Goal: Transaction & Acquisition: Purchase product/service

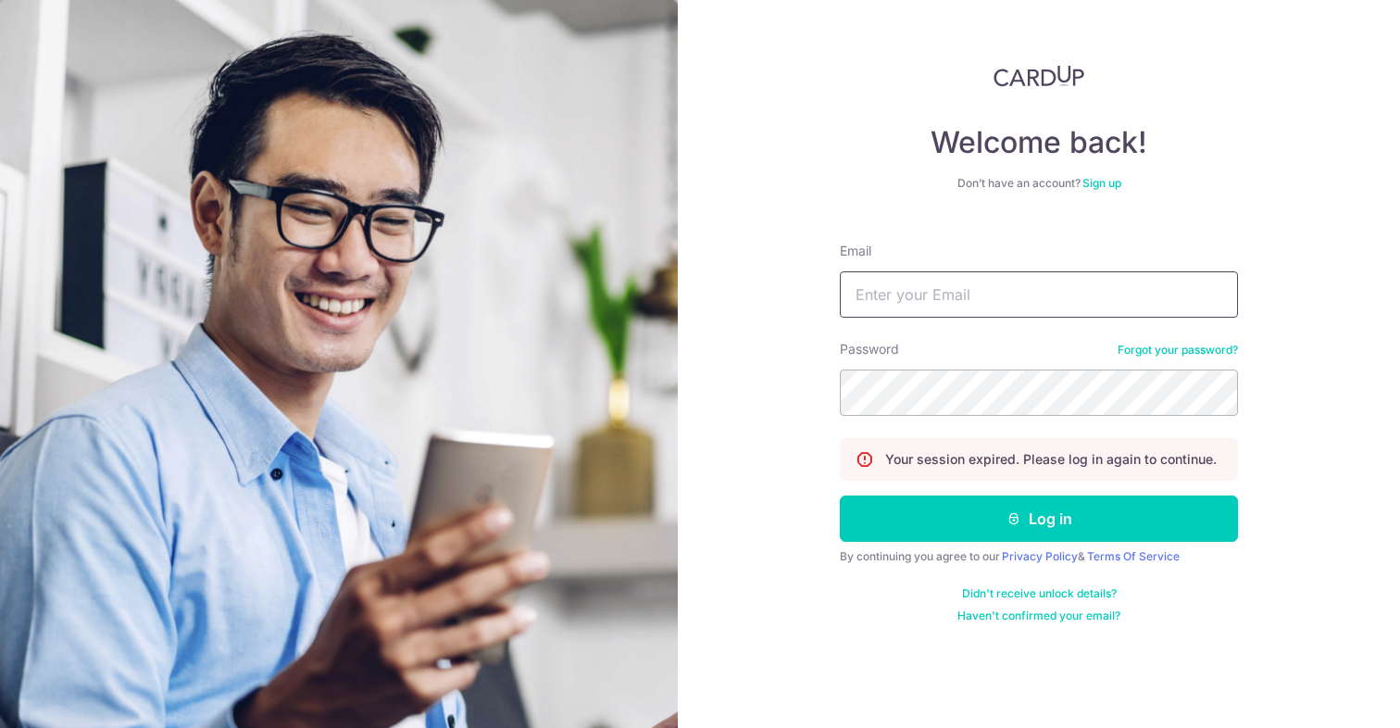
type input "dariusbeh@gmail.com"
click at [1039, 519] on button "Log in" at bounding box center [1039, 518] width 398 height 46
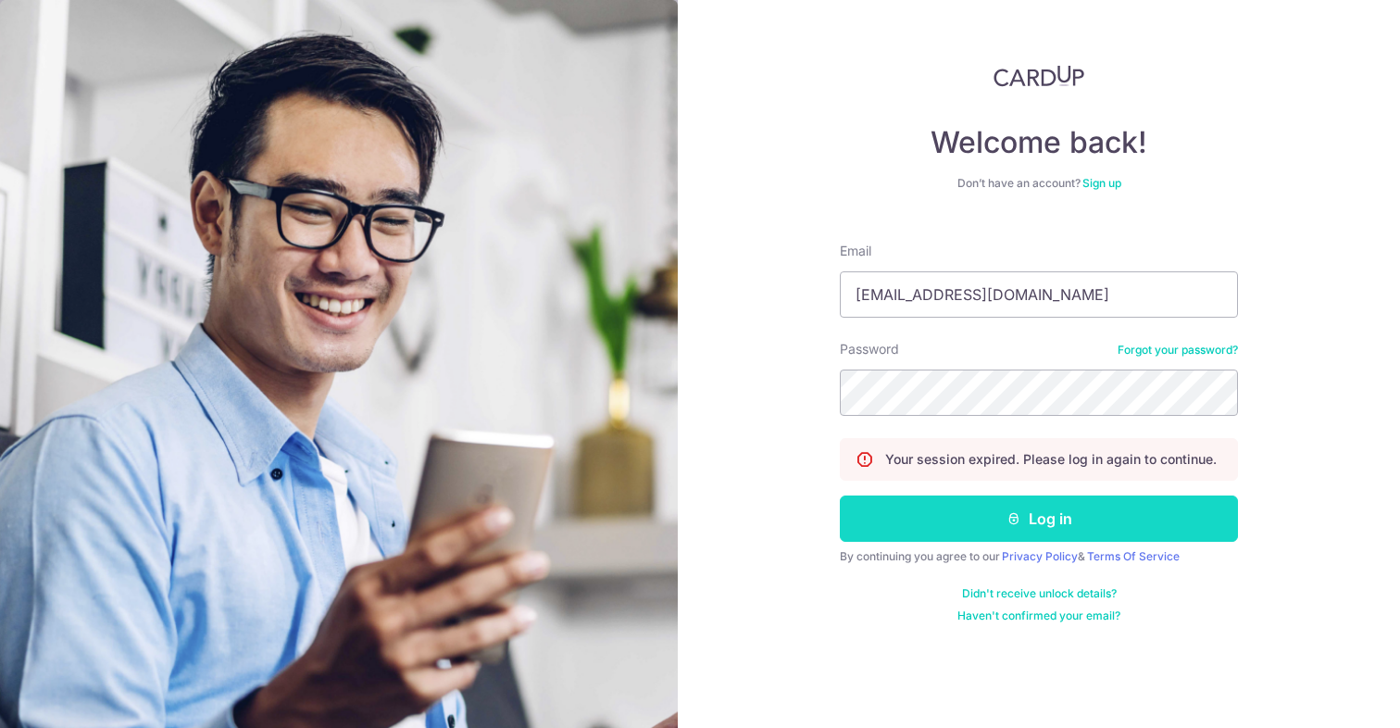
click at [1019, 520] on icon "submit" at bounding box center [1014, 518] width 15 height 15
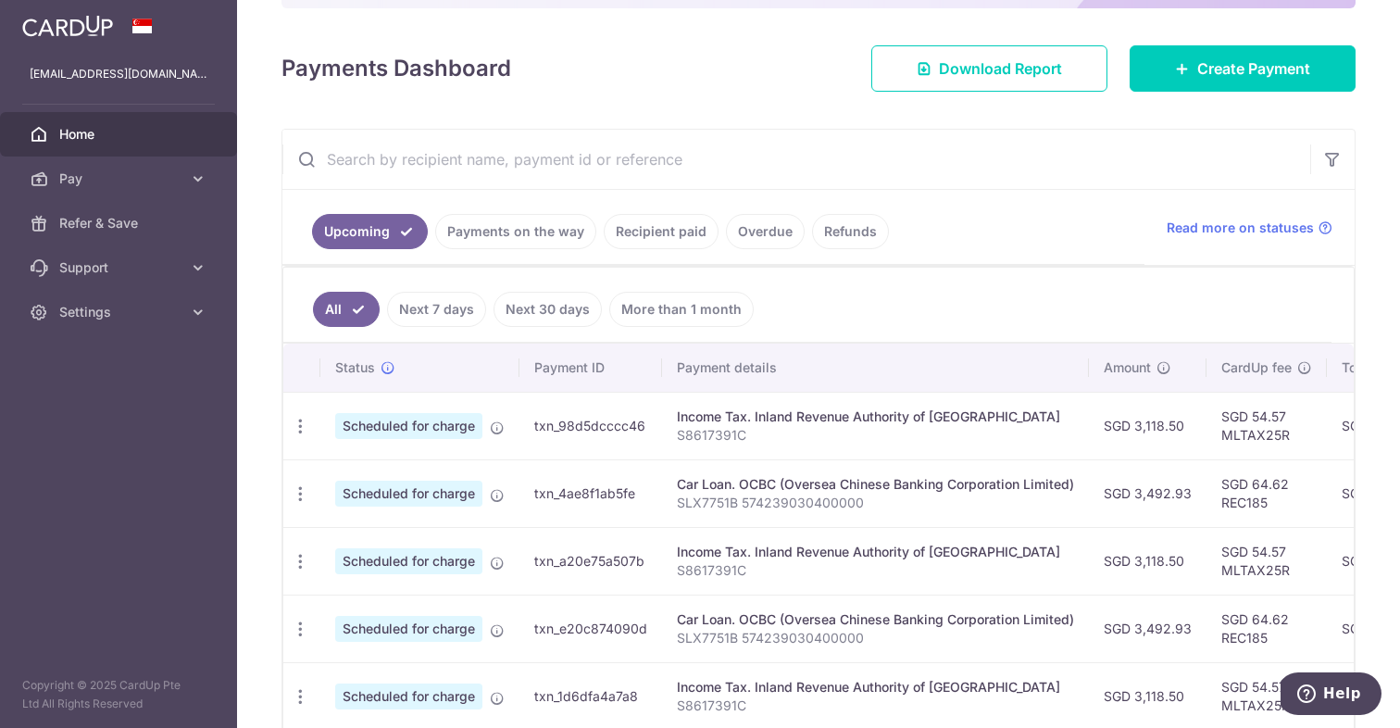
scroll to position [219, 0]
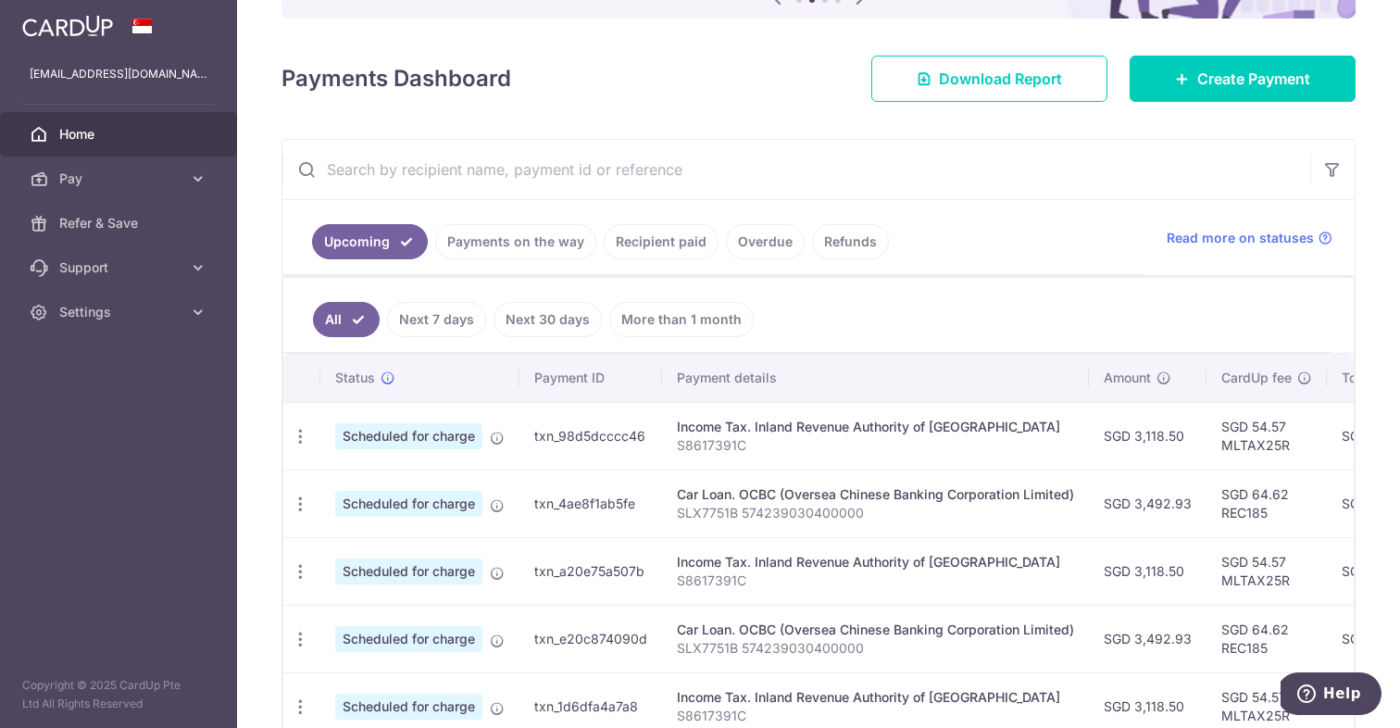
click at [663, 246] on link "Recipient paid" at bounding box center [661, 241] width 115 height 35
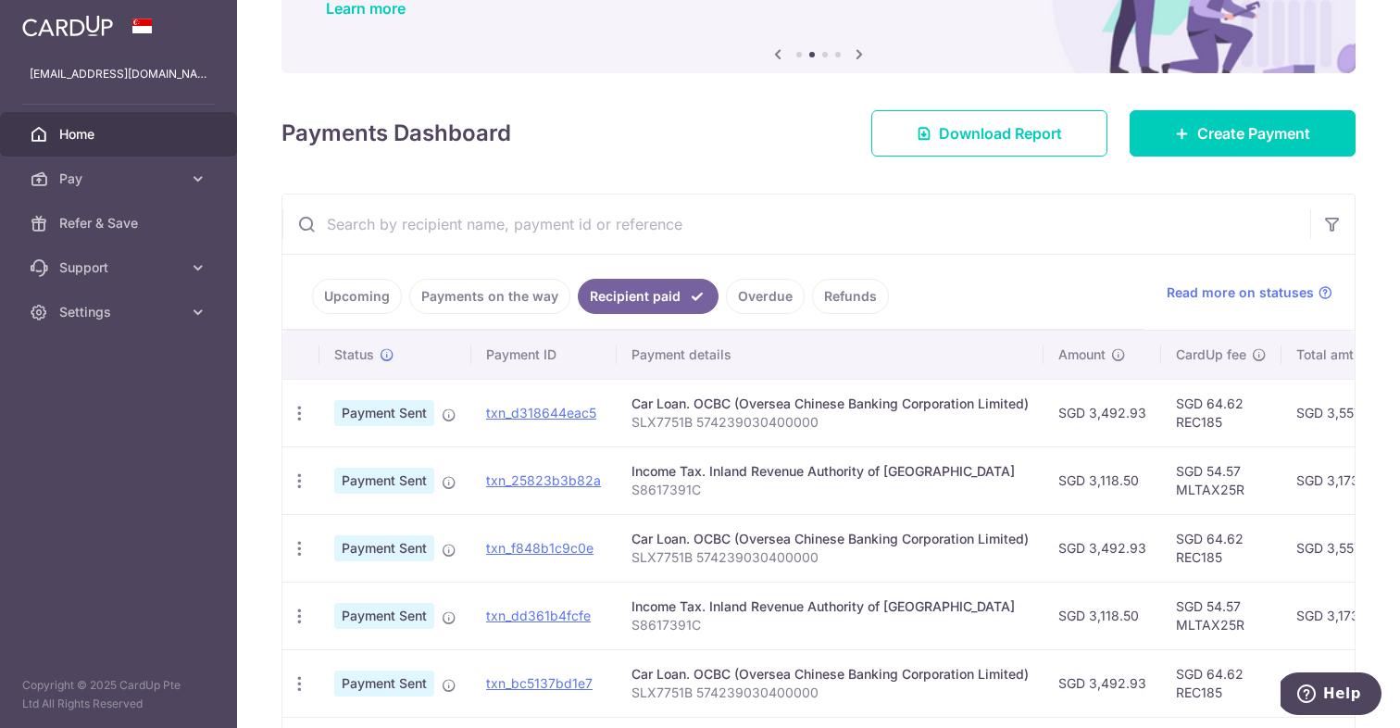
scroll to position [201, 0]
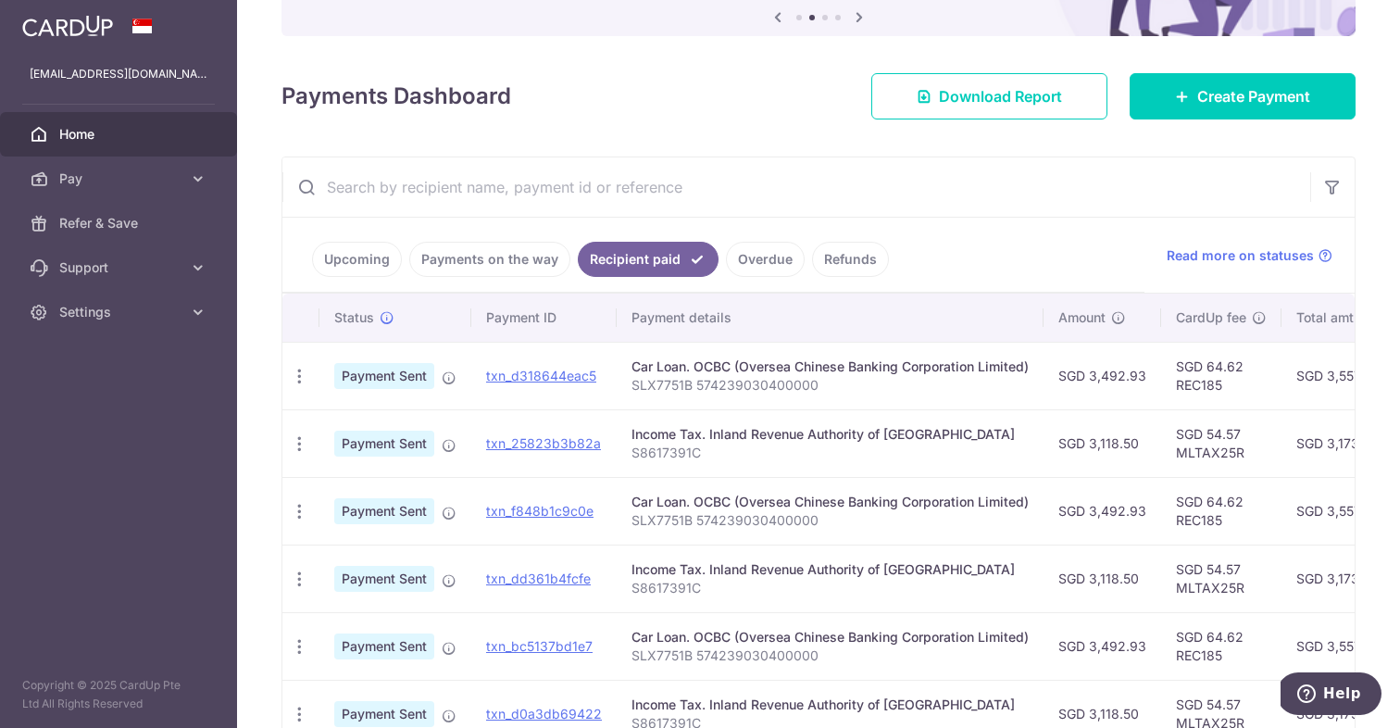
click at [527, 266] on link "Payments on the way" at bounding box center [489, 259] width 161 height 35
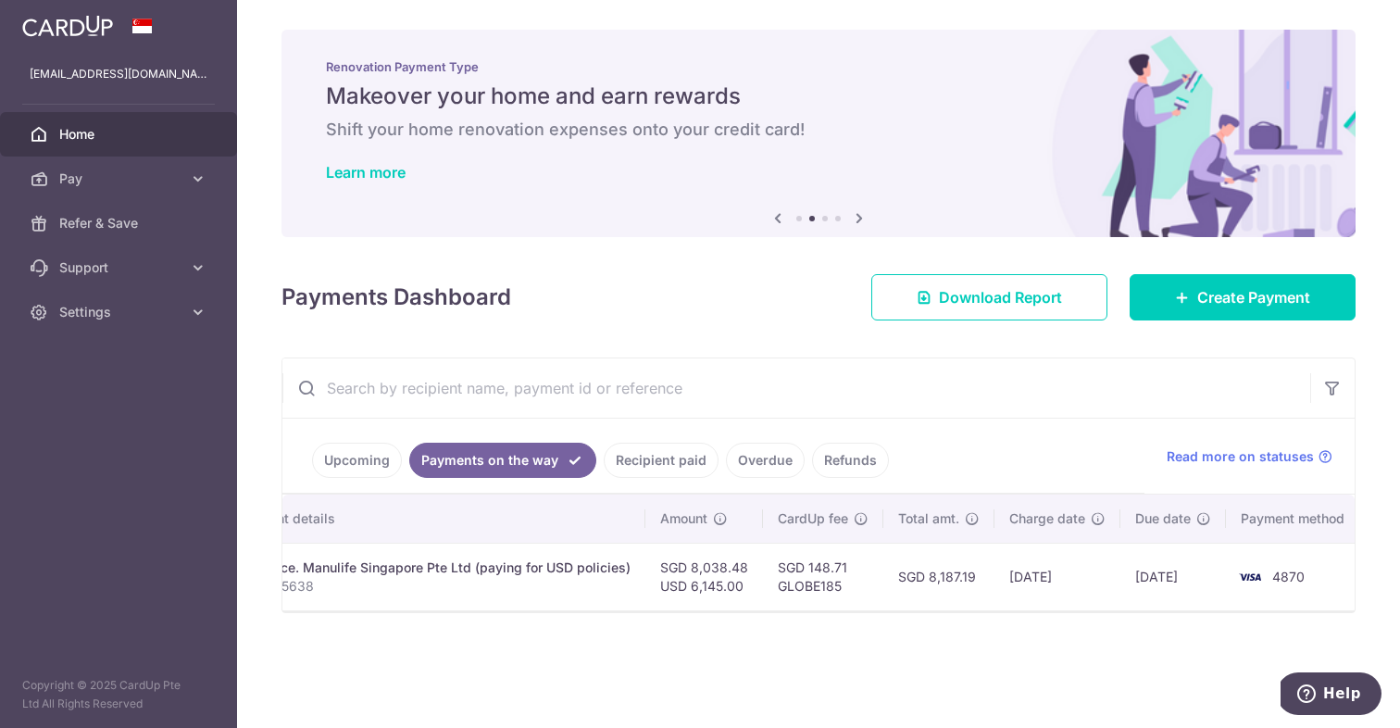
scroll to position [0, 0]
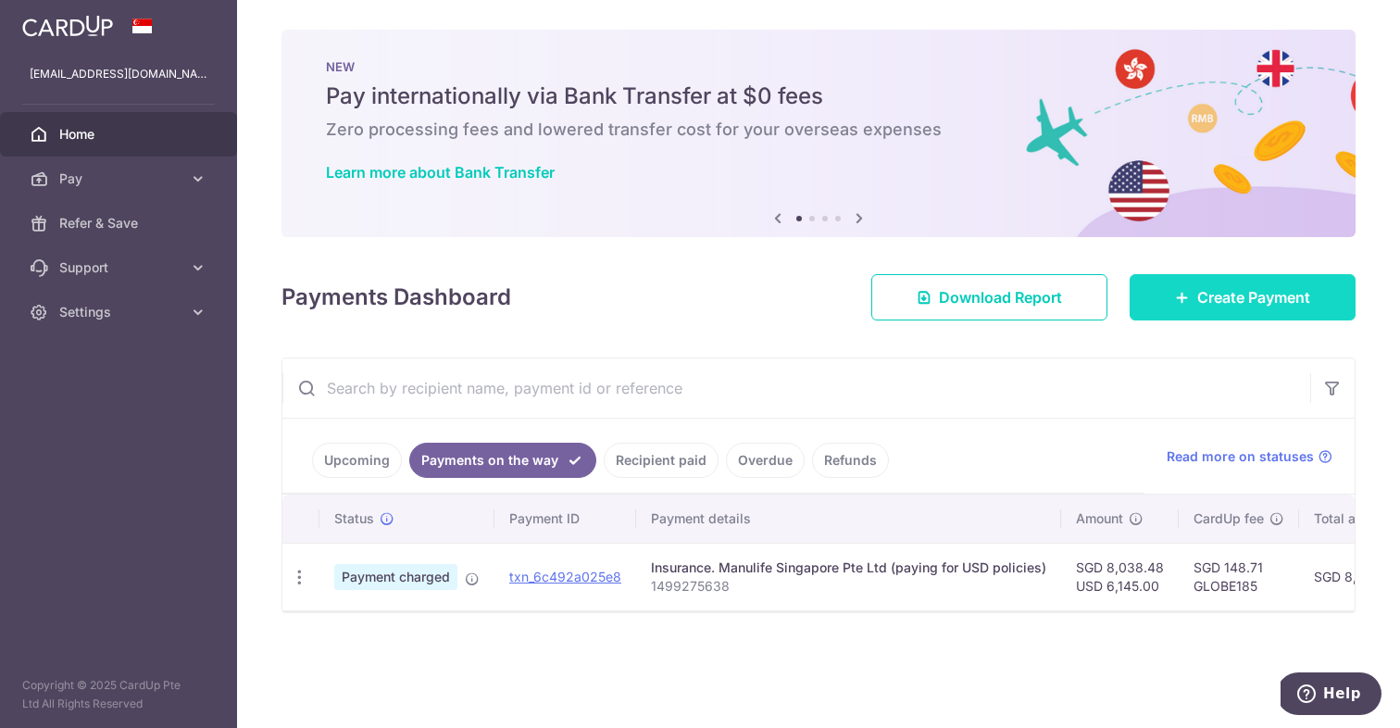
click at [1204, 303] on span "Create Payment" at bounding box center [1253, 297] width 113 height 22
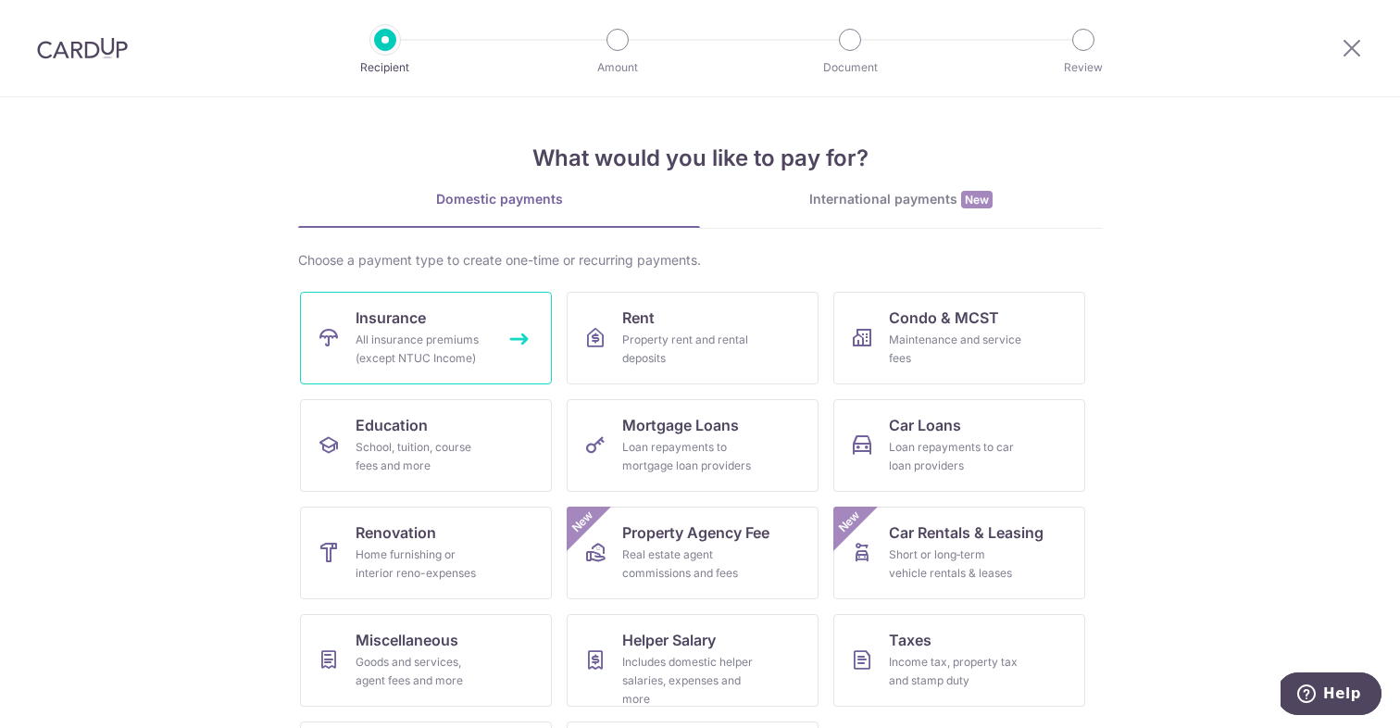
click at [407, 325] on span "Insurance" at bounding box center [391, 318] width 70 height 22
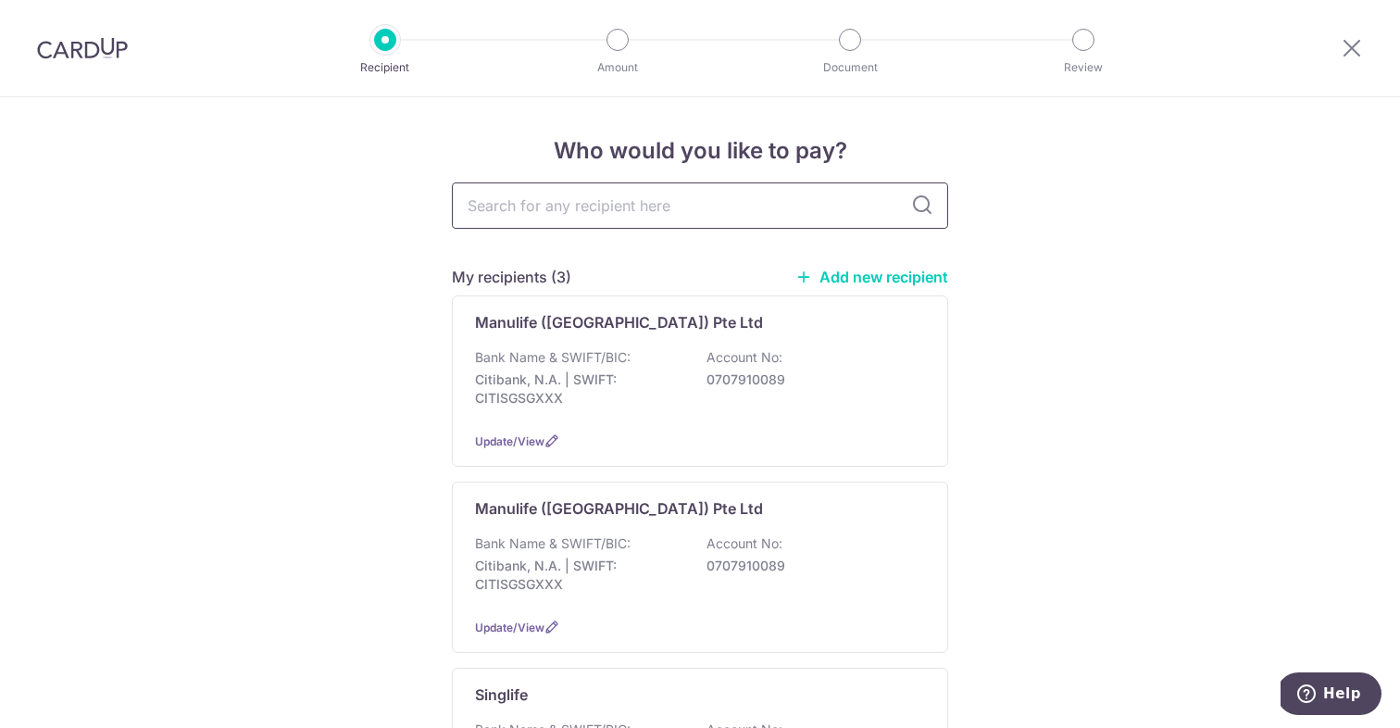
click at [657, 200] on input "text" at bounding box center [700, 205] width 496 height 46
type input "manulife"
click at [924, 204] on icon at bounding box center [922, 205] width 22 height 22
click at [919, 207] on icon at bounding box center [922, 205] width 22 height 22
click at [896, 203] on input "manulife" at bounding box center [700, 205] width 496 height 46
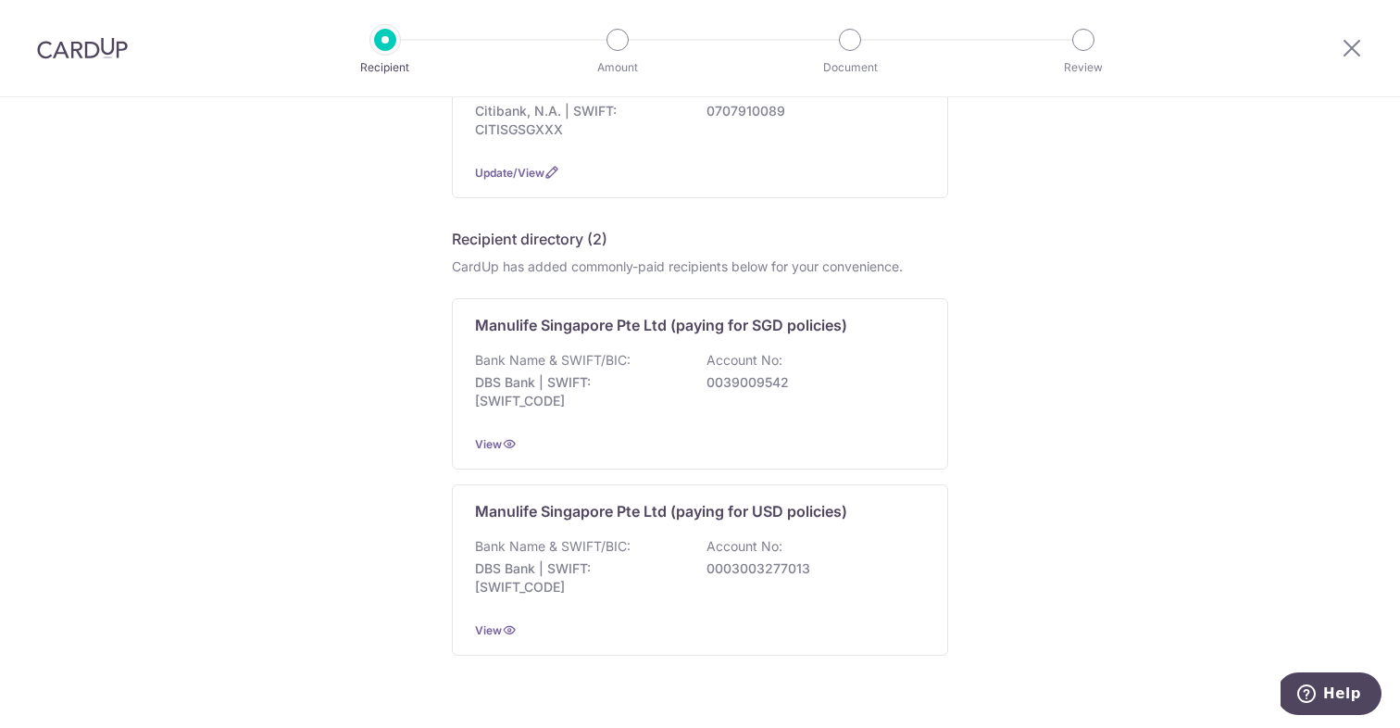
scroll to position [482, 0]
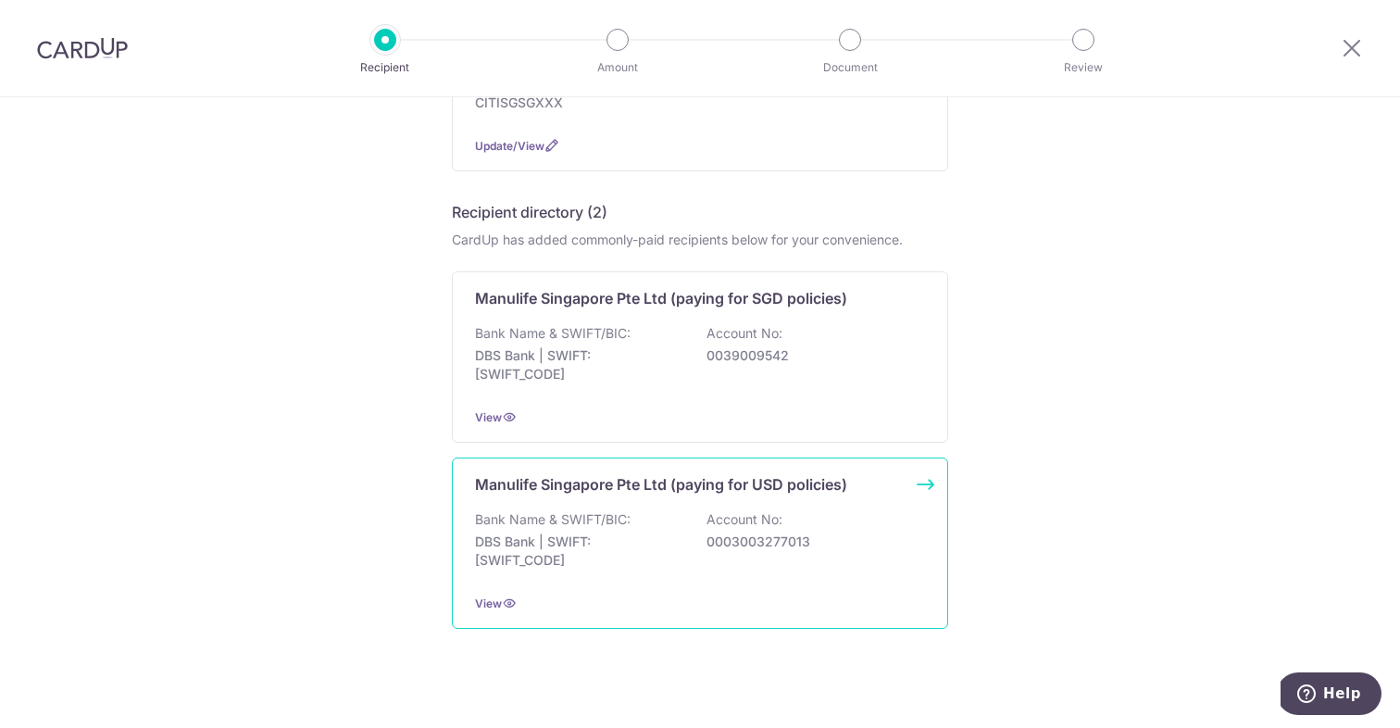
click at [678, 486] on p "Manulife Singapore Pte Ltd (paying for USD policies)" at bounding box center [661, 484] width 372 height 22
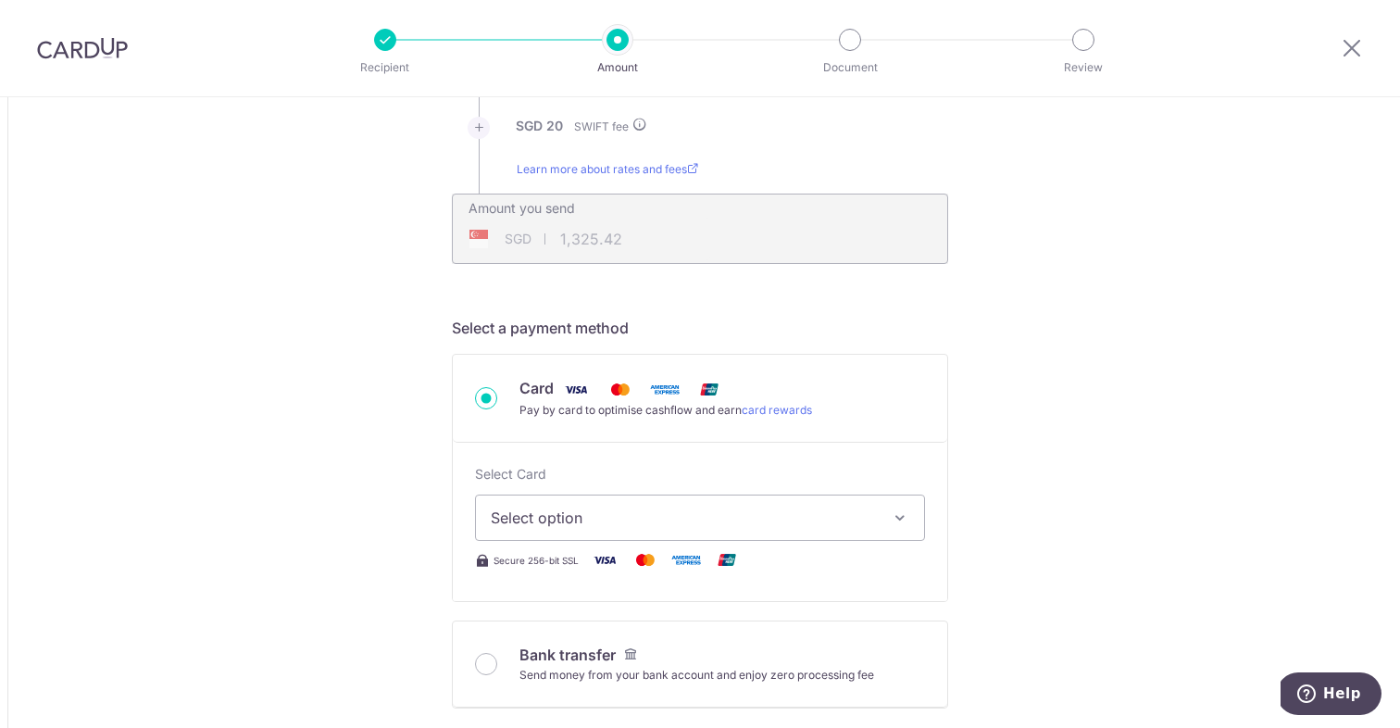
scroll to position [349, 0]
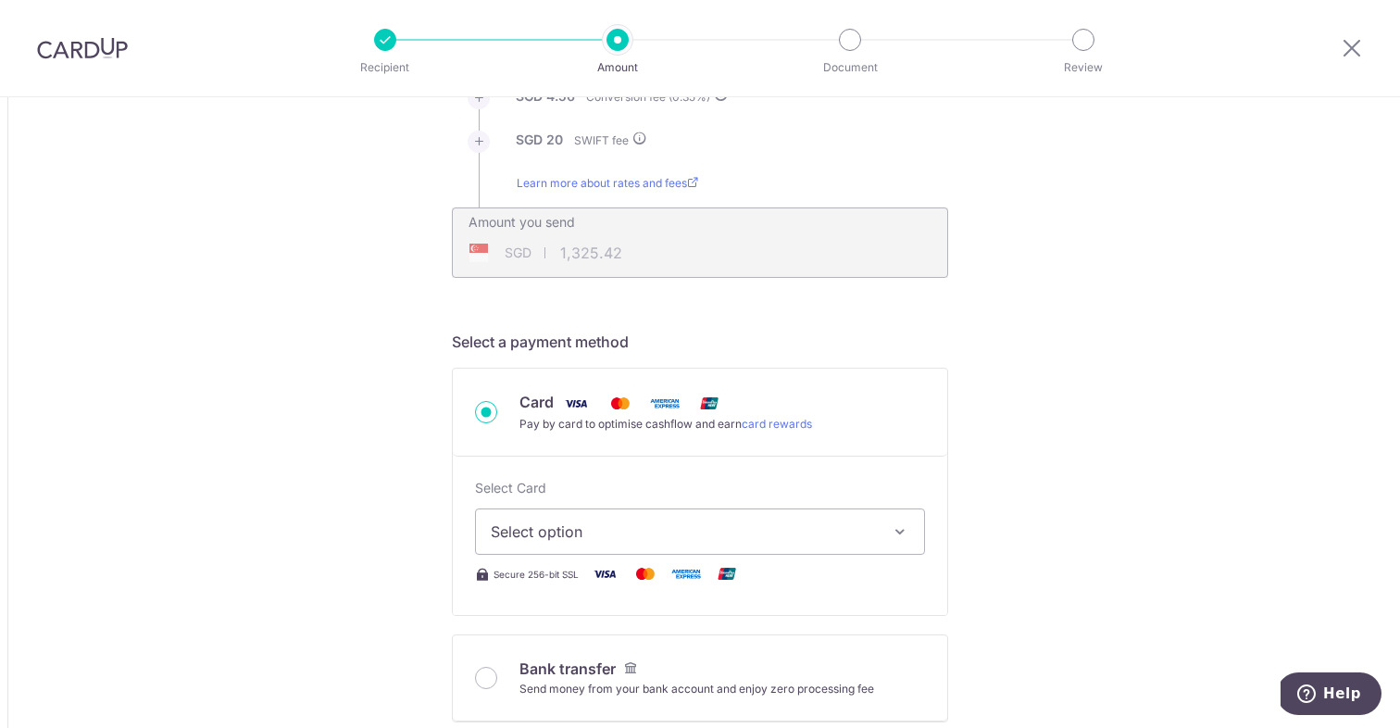
click at [912, 532] on button "Select option" at bounding box center [700, 531] width 450 height 46
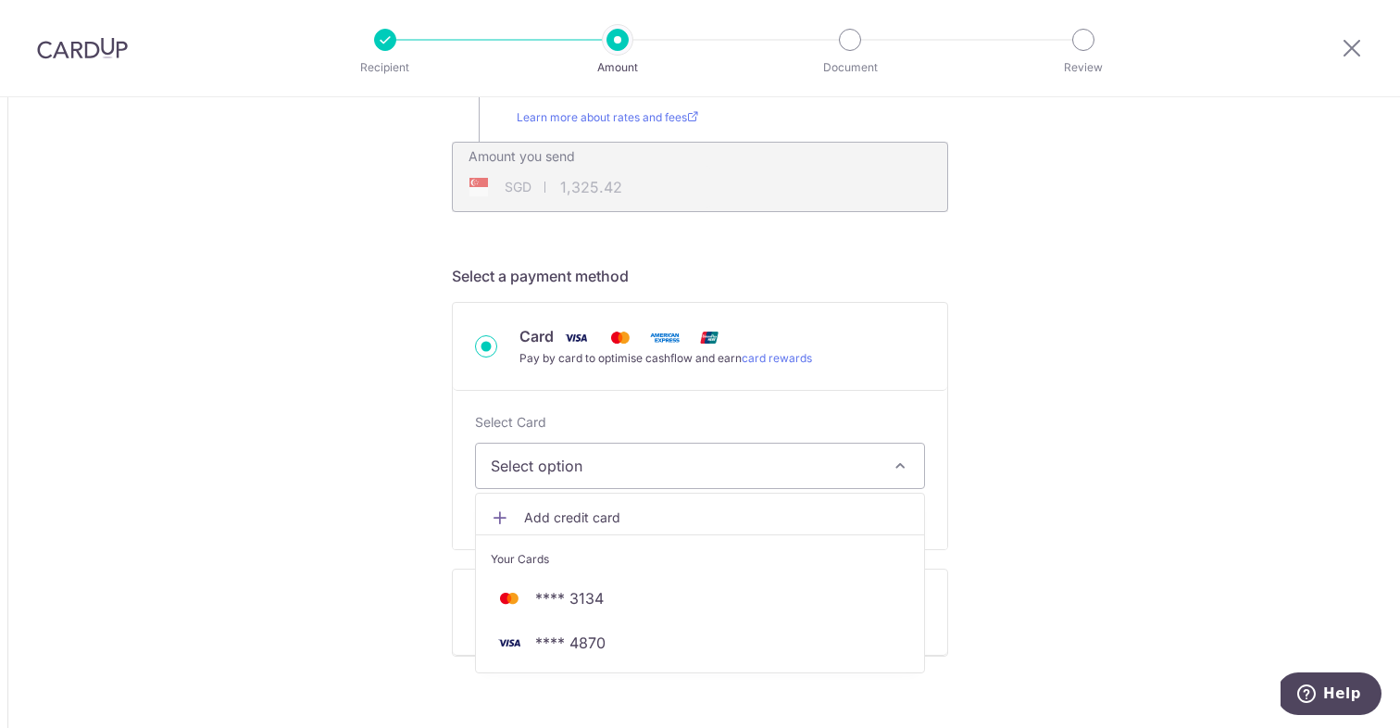
scroll to position [416, 0]
click at [715, 629] on link "**** 4870" at bounding box center [700, 642] width 448 height 44
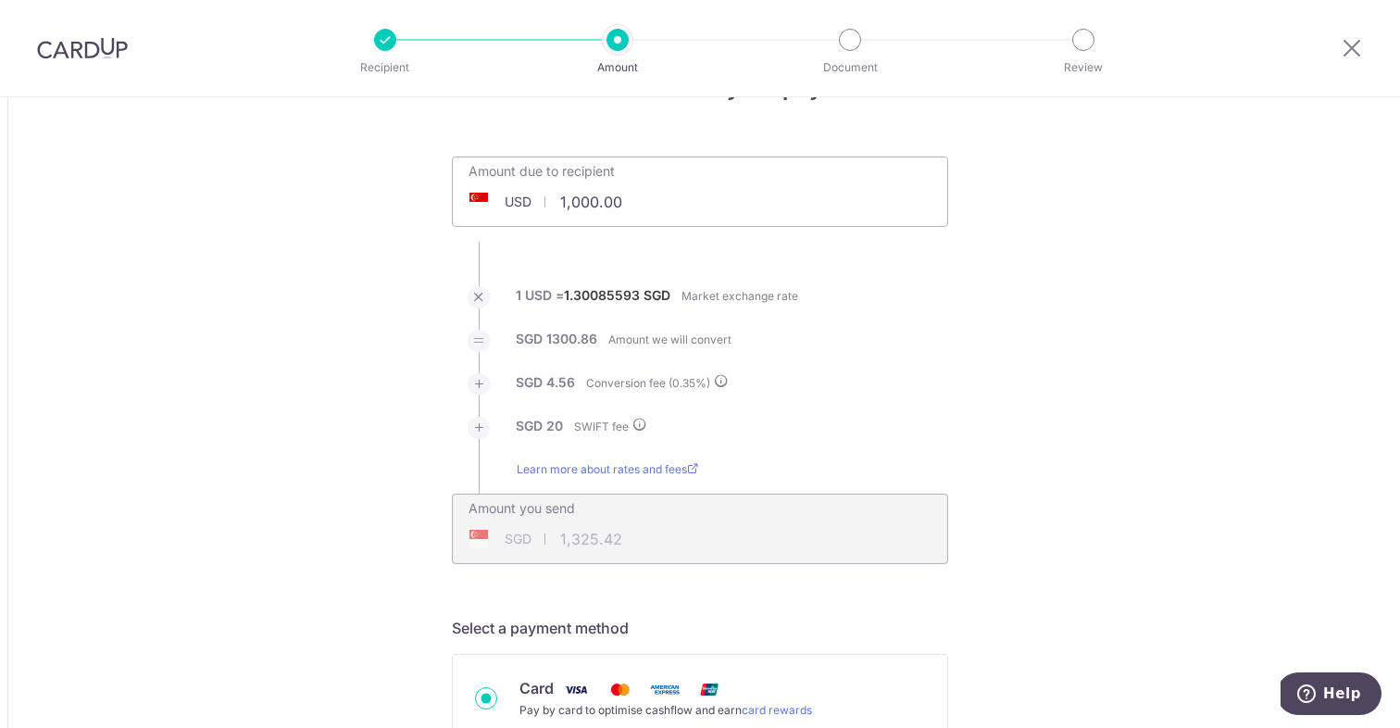
scroll to position [17, 0]
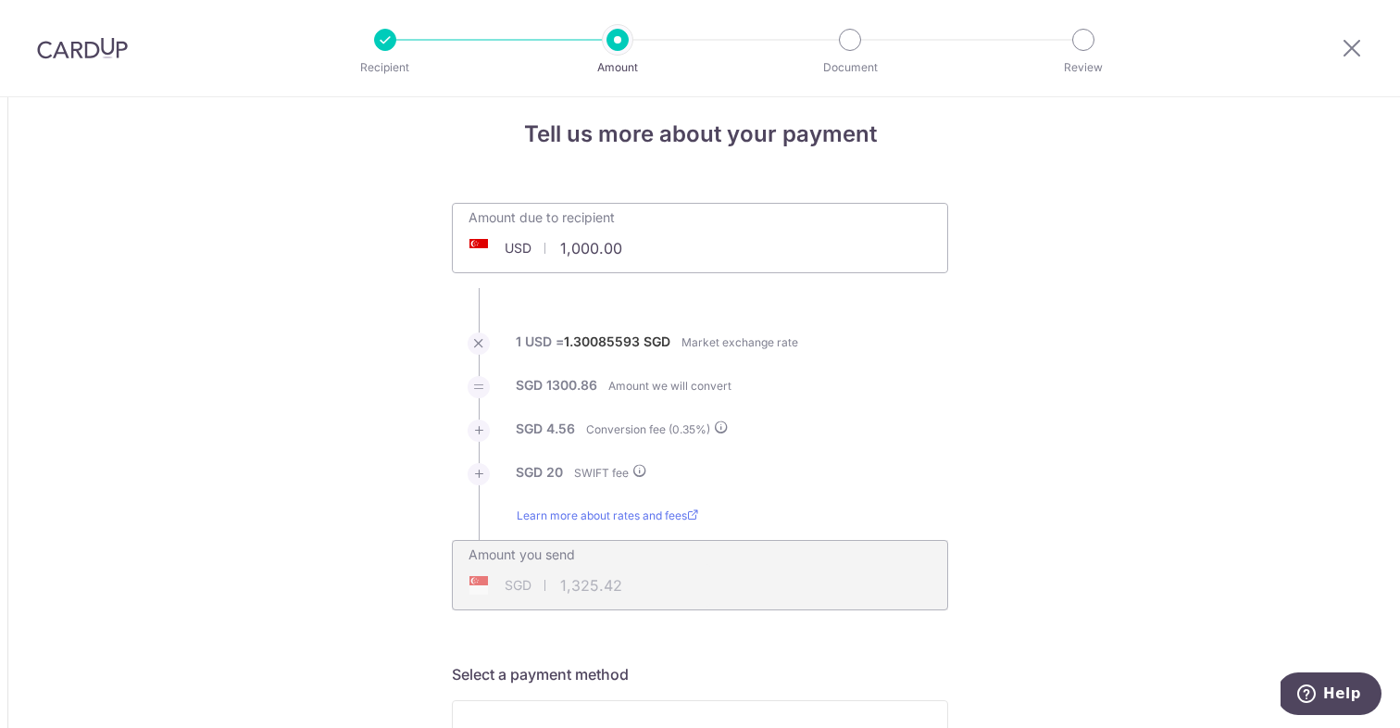
drag, startPoint x: 639, startPoint y: 249, endPoint x: 490, endPoint y: 247, distance: 149.1
click at [490, 247] on div "USD 1,000.00 1000" at bounding box center [596, 248] width 286 height 43
click at [871, 370] on li "1 USD = 1.30085593 SGD Market exchange rate" at bounding box center [700, 354] width 496 height 44
type input "4,365.00"
type input "5,718.13"
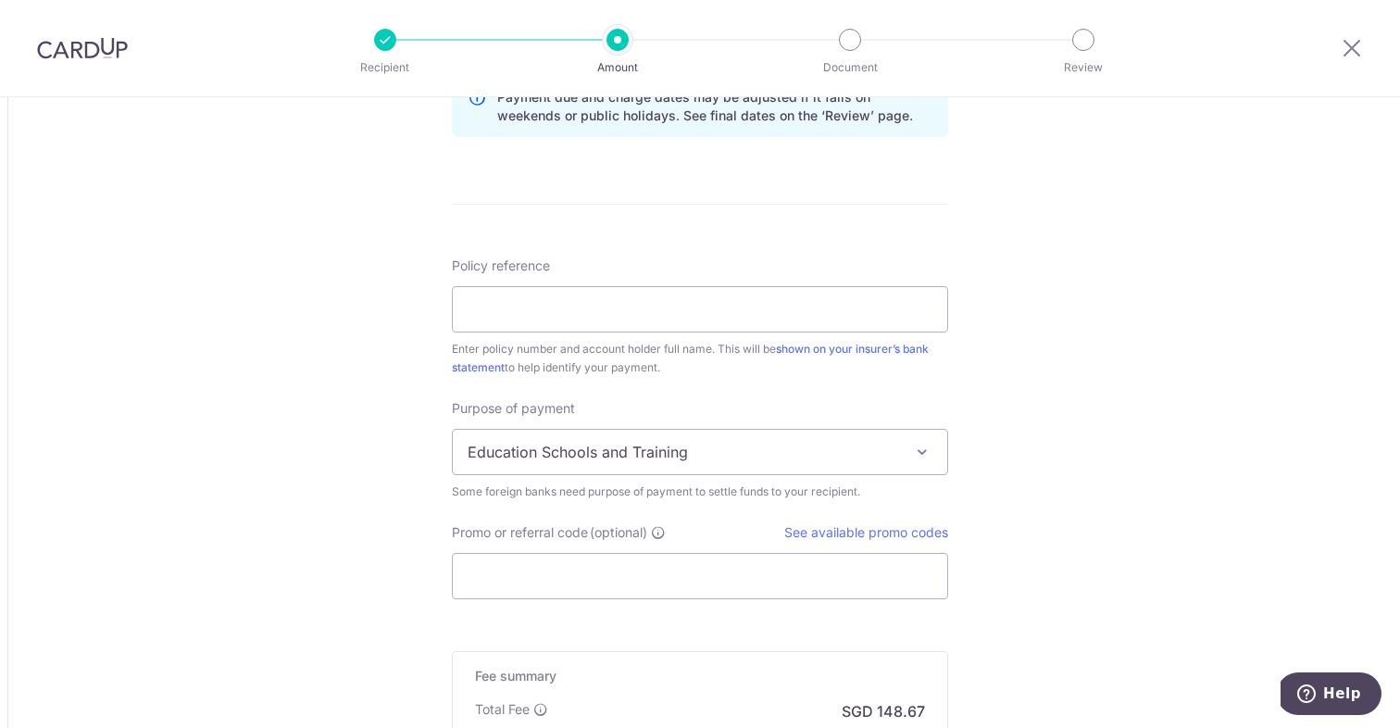
scroll to position [1350, 0]
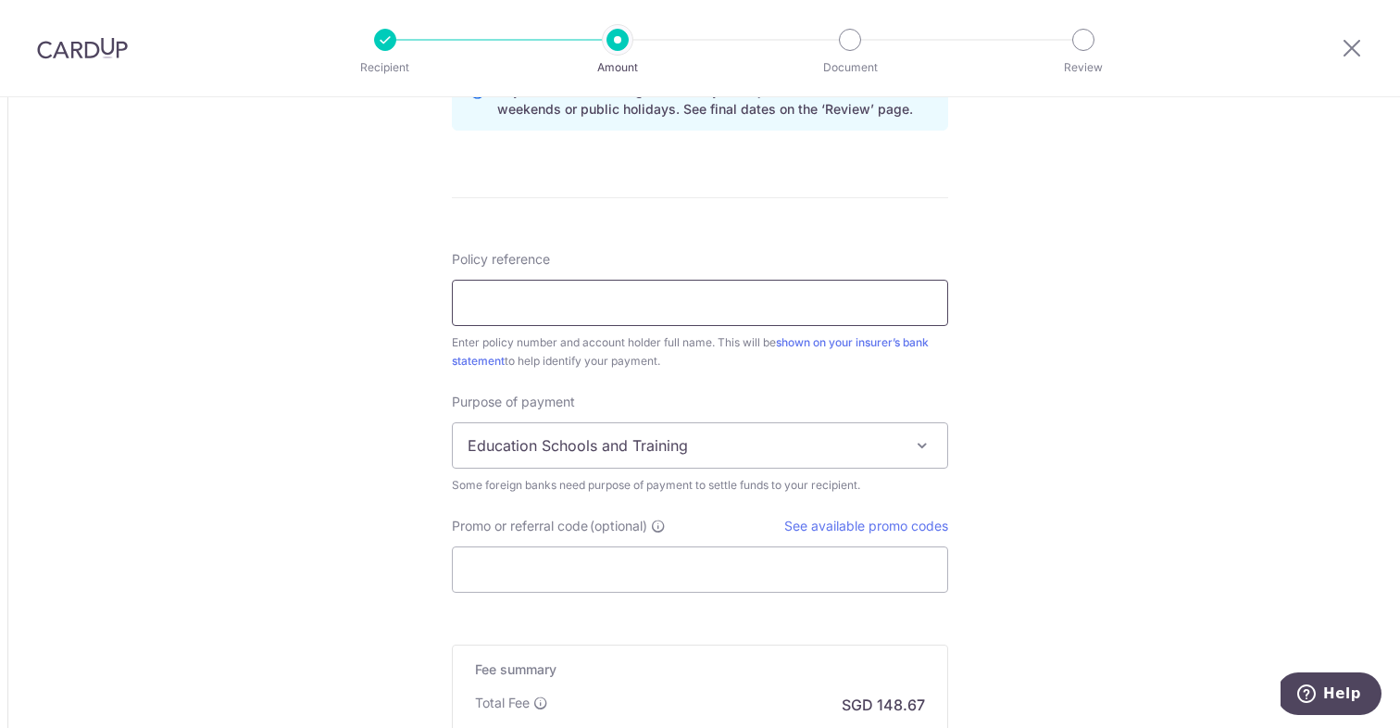
click at [622, 296] on input "Policy reference" at bounding box center [700, 303] width 496 height 46
type input "1499275646"
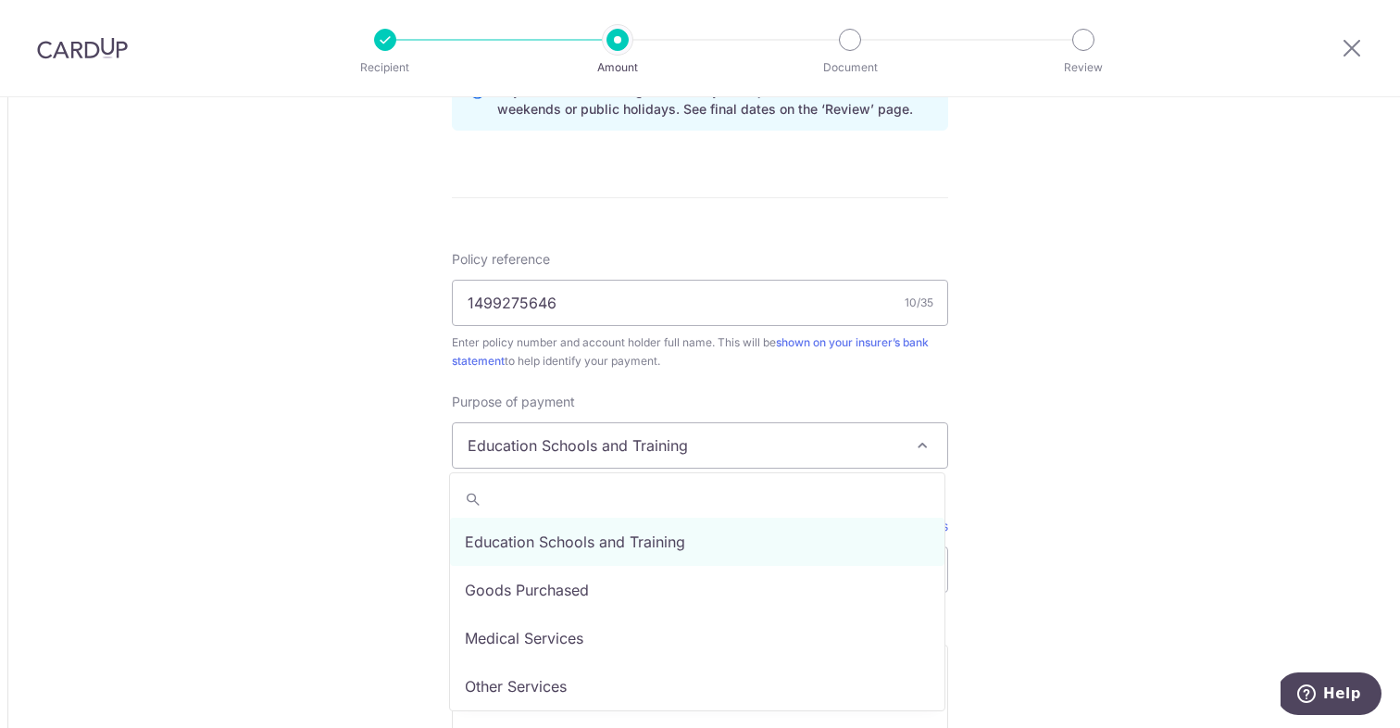
click at [884, 458] on span "Education Schools and Training" at bounding box center [700, 445] width 495 height 44
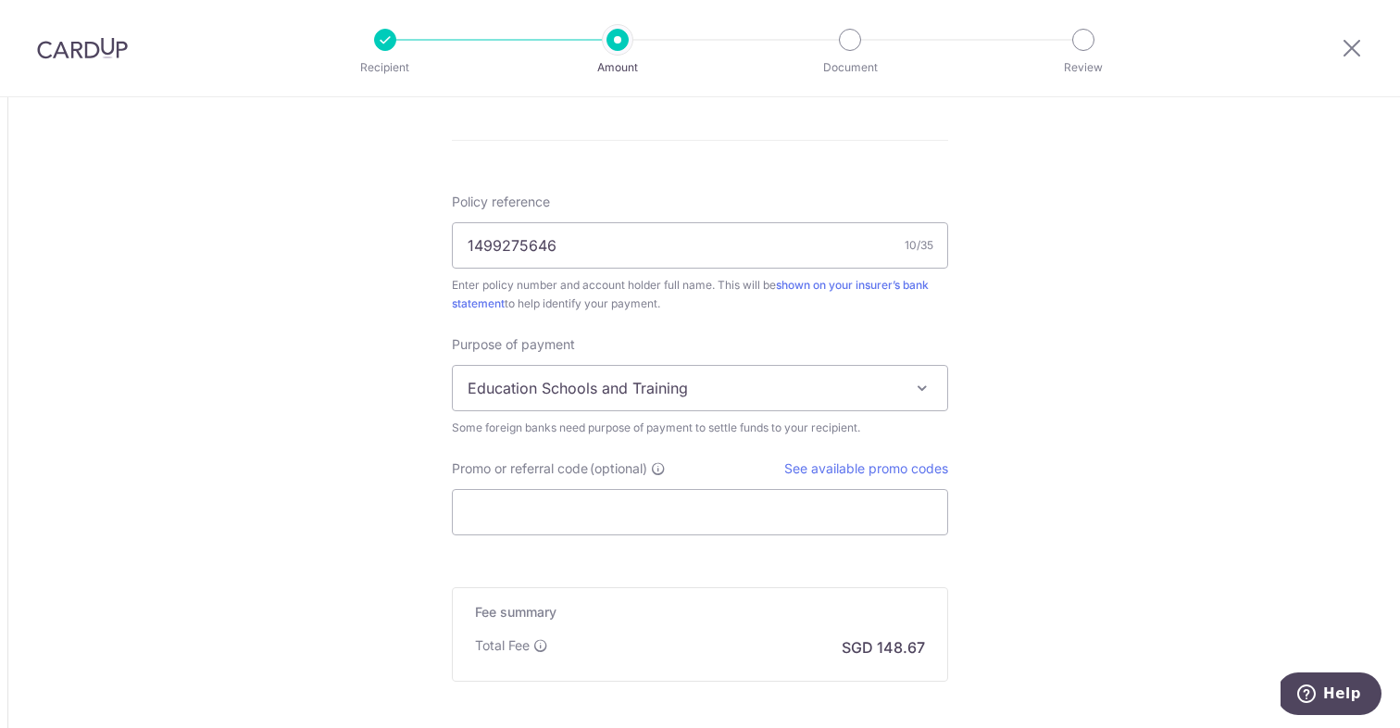
scroll to position [1507, 0]
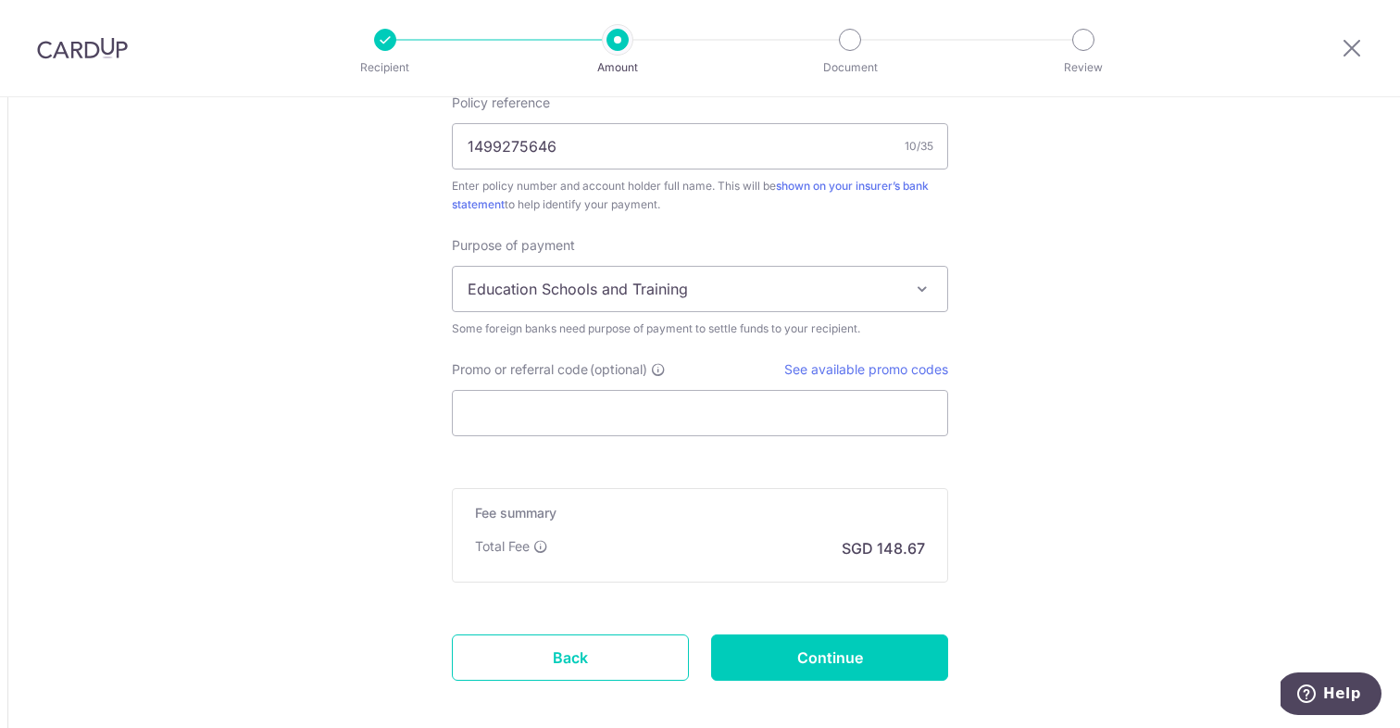
click at [921, 290] on span at bounding box center [922, 289] width 22 height 22
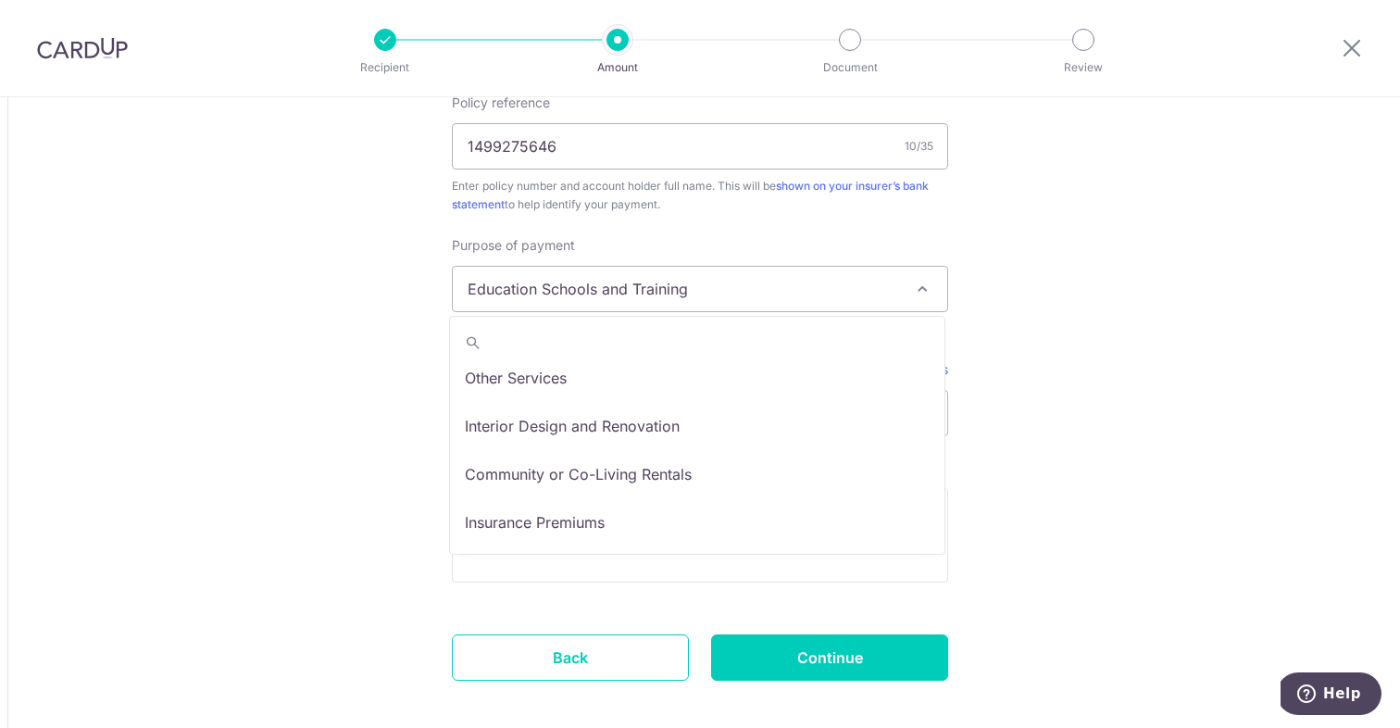
scroll to position [152, 0]
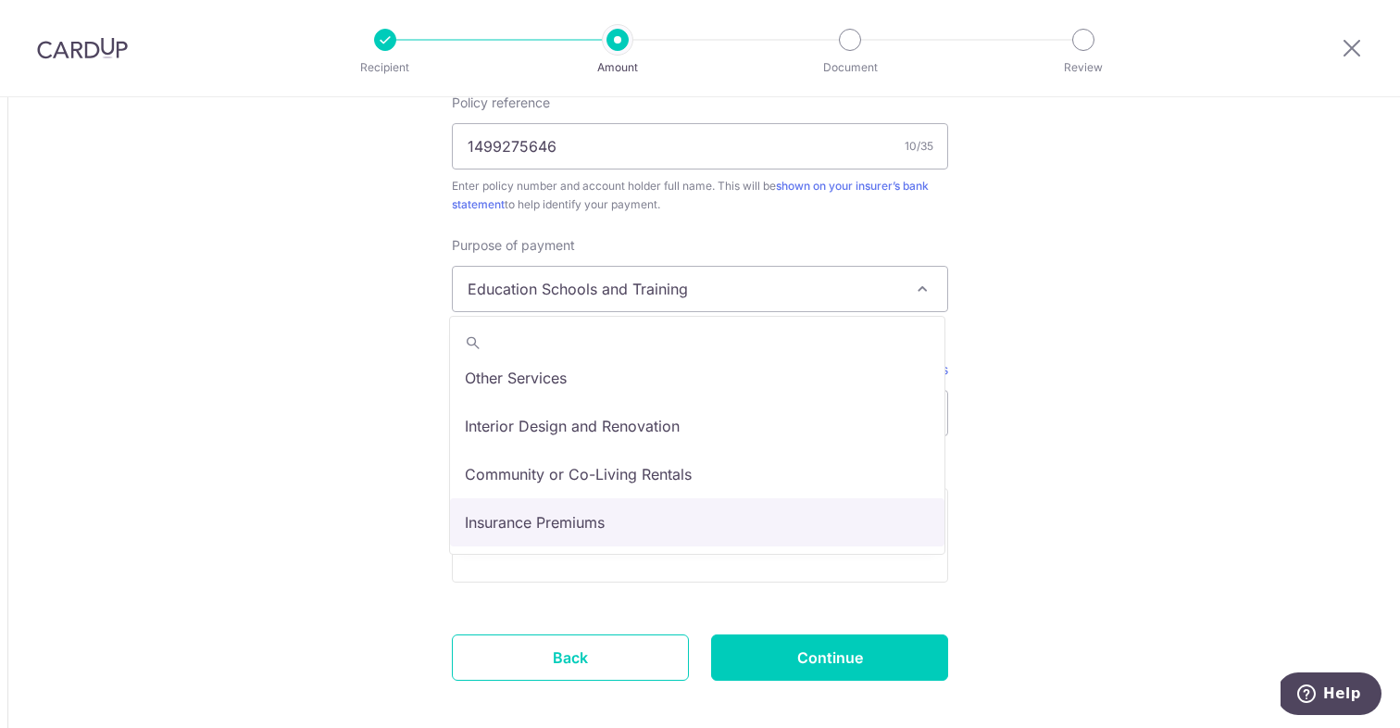
select select "Insurance Premiums"
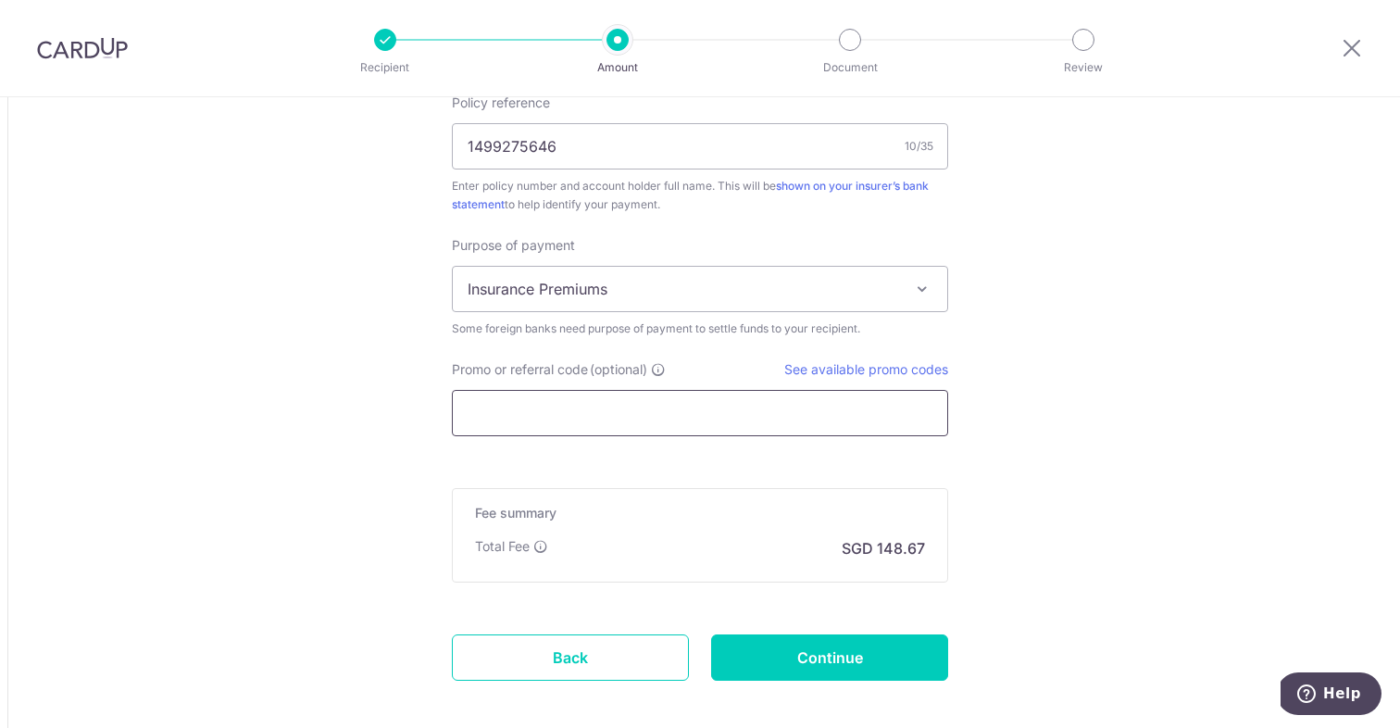
click at [659, 420] on input "Promo or referral code (optional)" at bounding box center [700, 413] width 496 height 46
click at [658, 407] on input "Promo or referral code (optional)" at bounding box center [700, 413] width 496 height 46
paste input "GLOBE185"
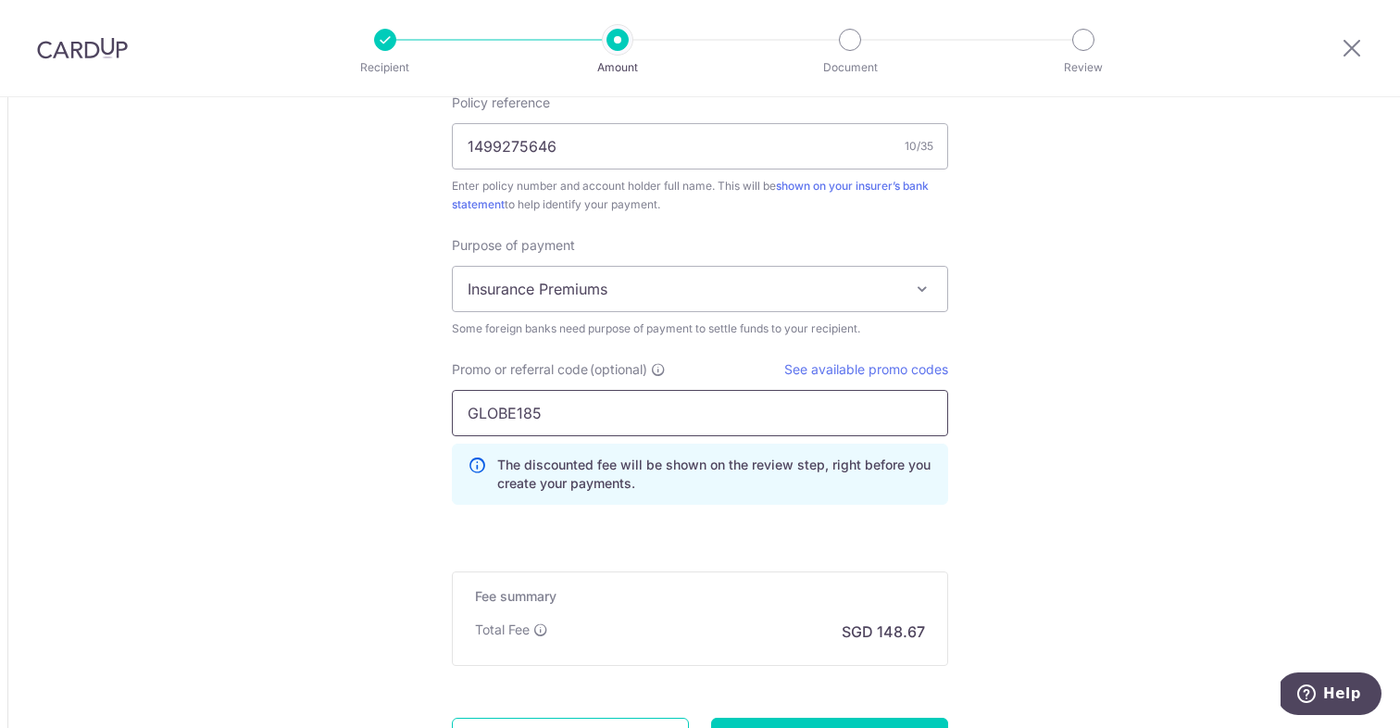
type input "GLOBE185"
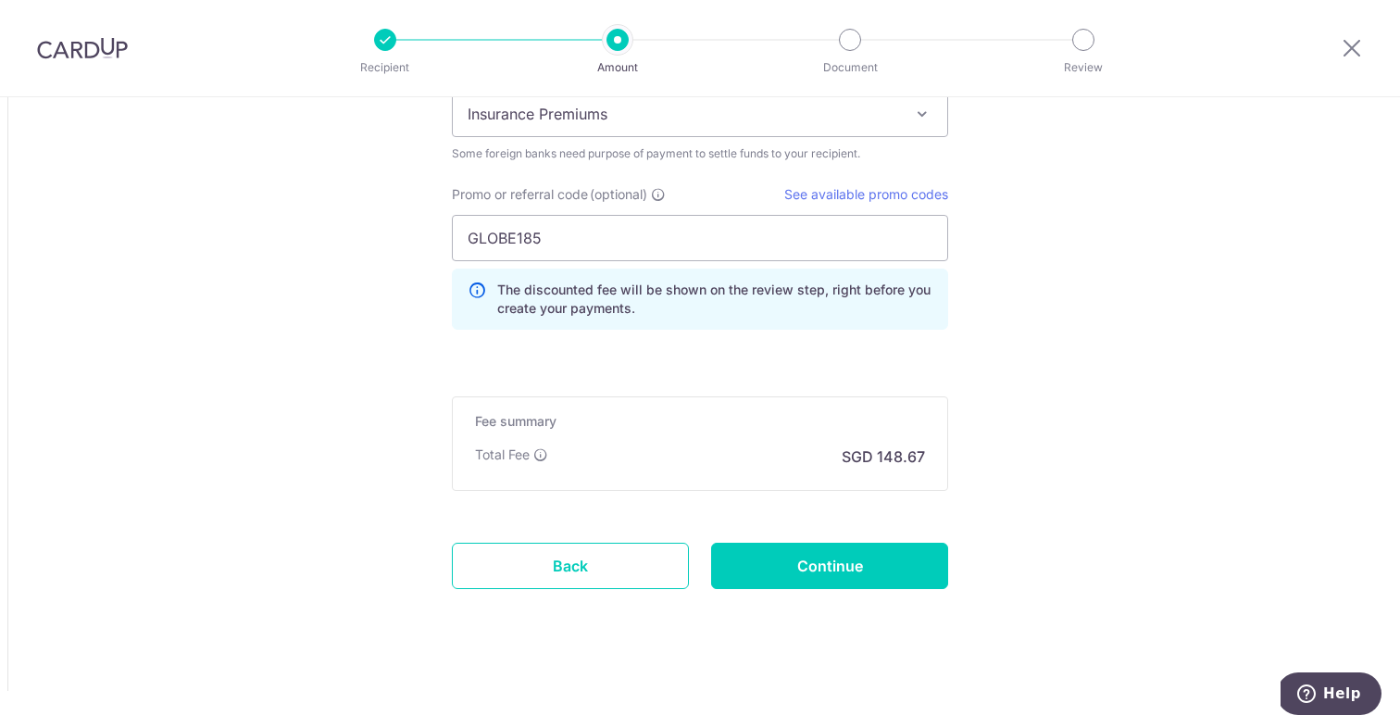
scroll to position [1682, 0]
click at [869, 569] on input "Continue" at bounding box center [829, 566] width 237 height 46
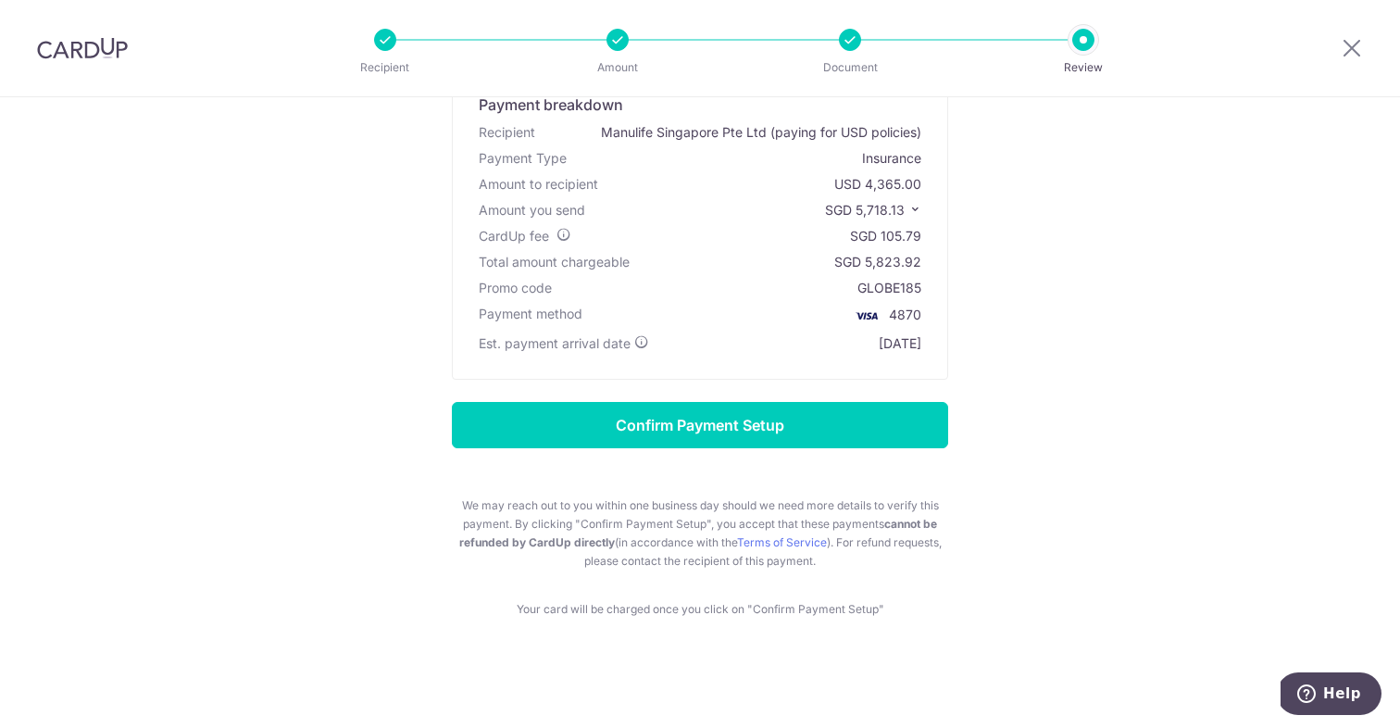
scroll to position [138, 0]
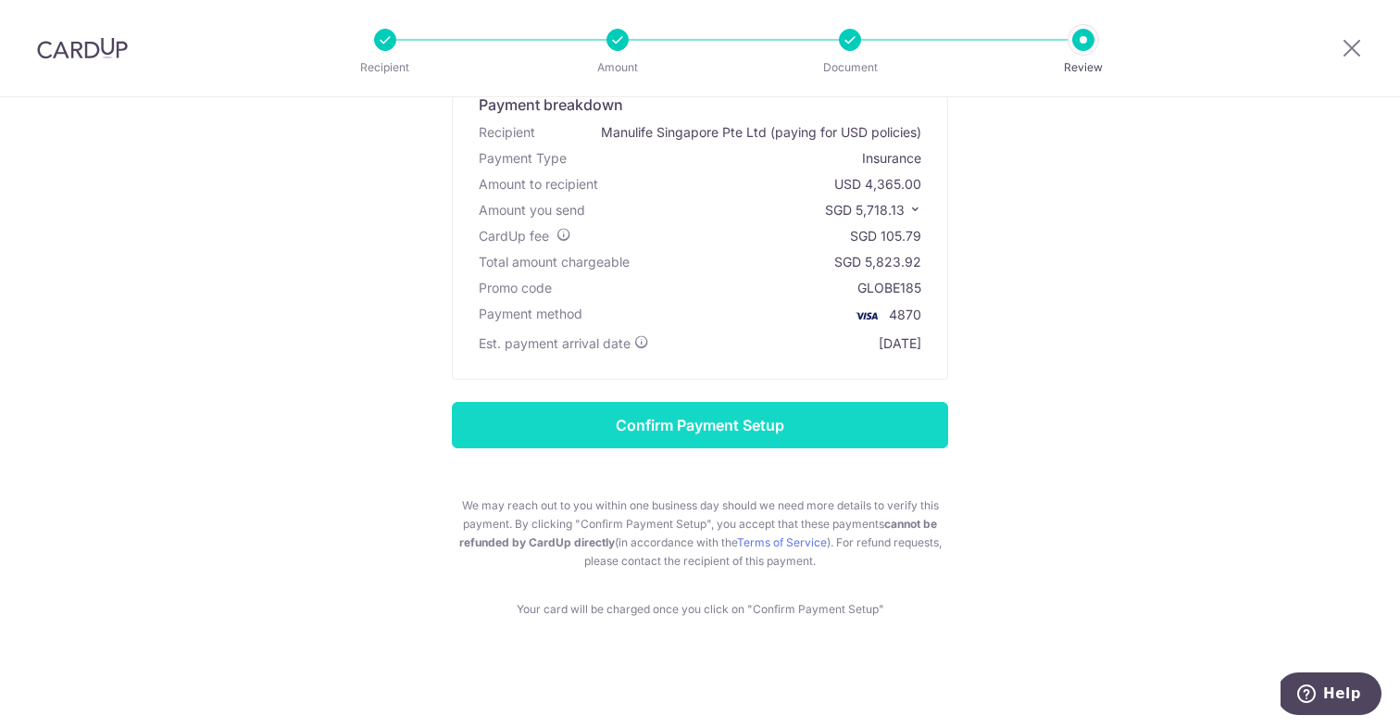
click at [870, 433] on input "Confirm Payment Setup" at bounding box center [700, 425] width 496 height 46
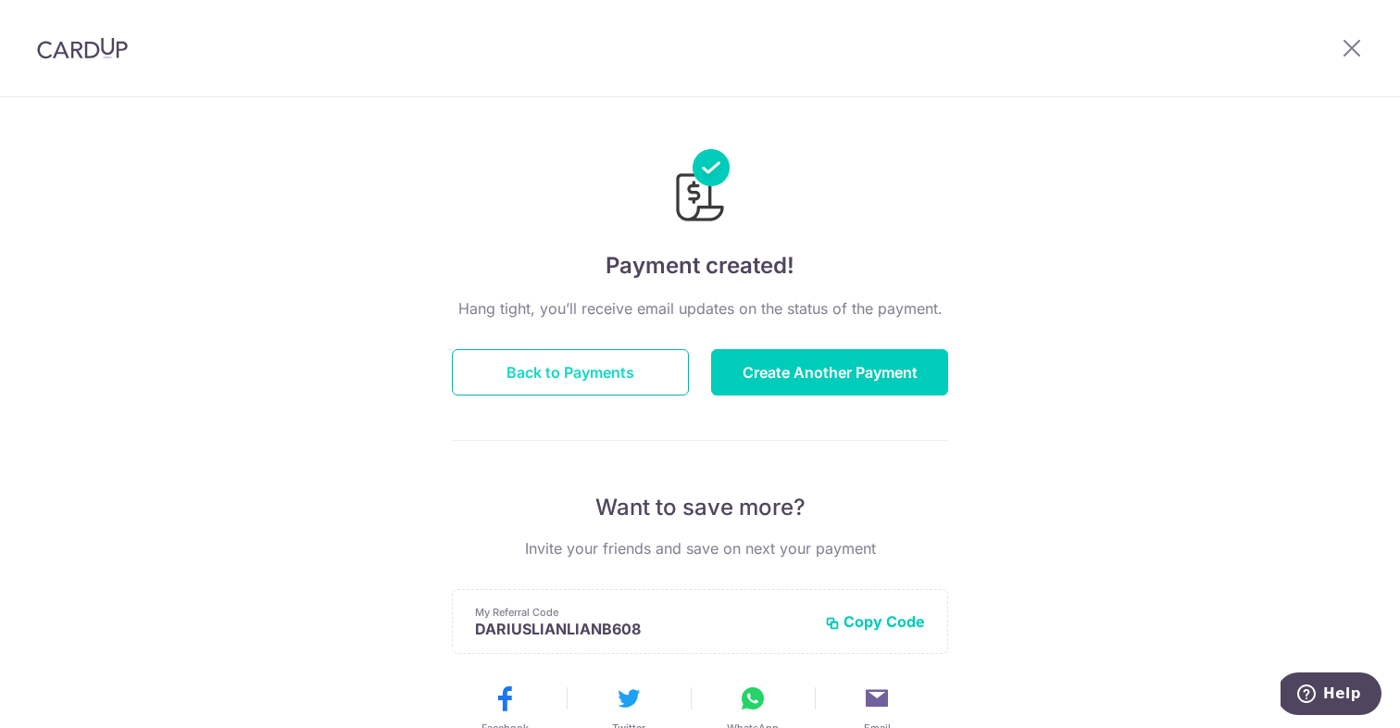
click at [636, 360] on button "Back to Payments" at bounding box center [570, 372] width 237 height 46
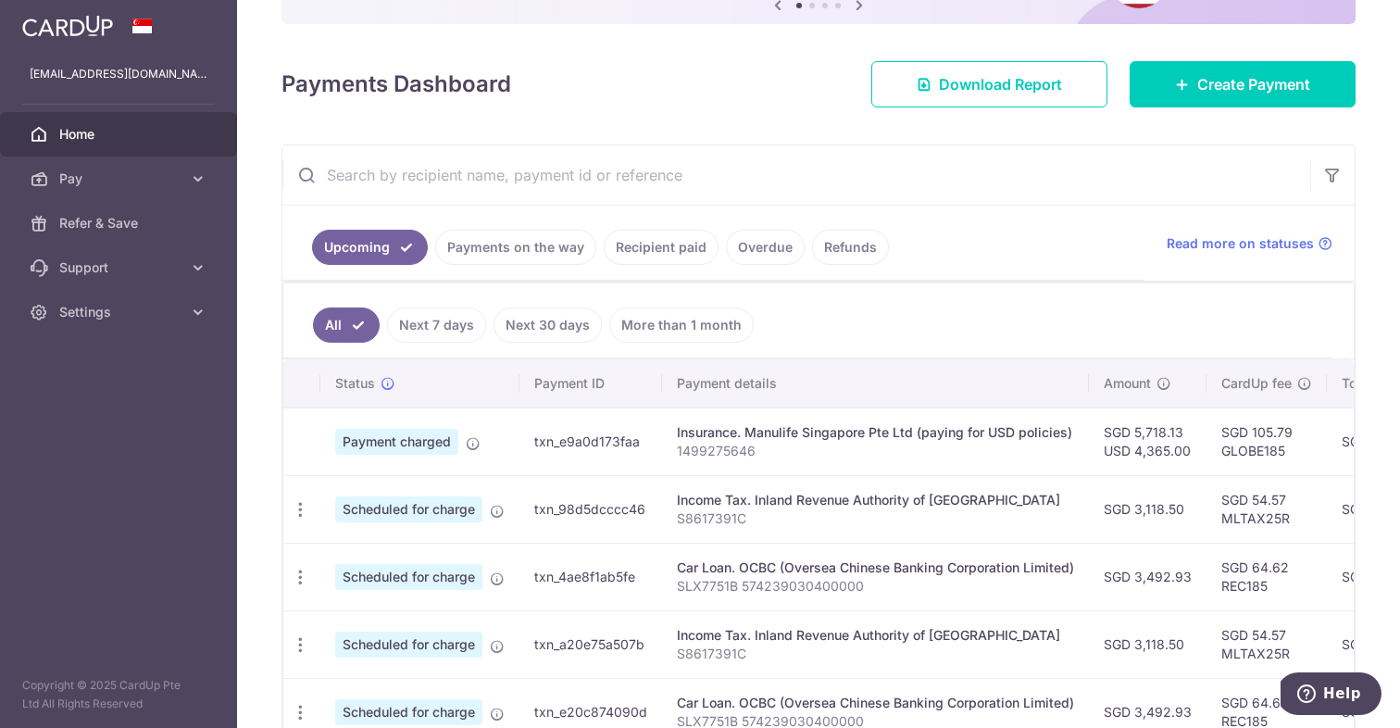
scroll to position [238, 0]
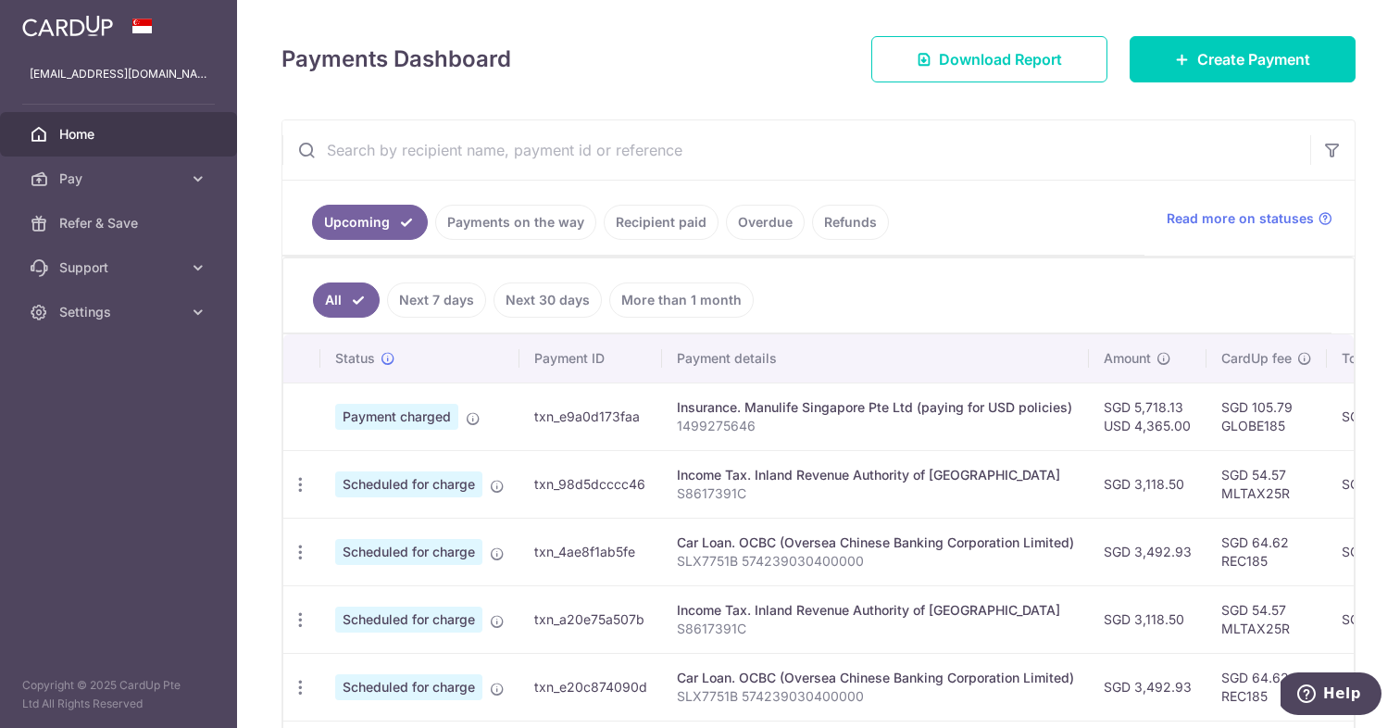
click at [546, 231] on link "Payments on the way" at bounding box center [515, 222] width 161 height 35
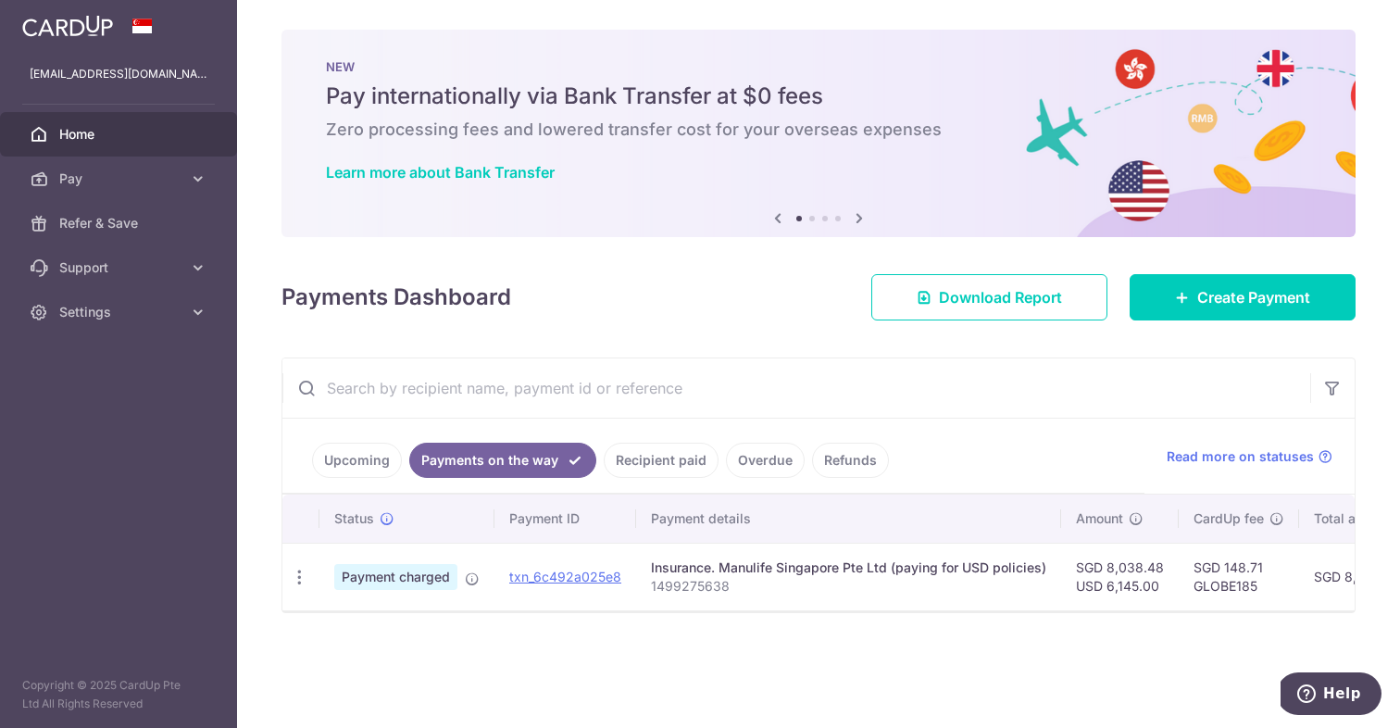
click at [671, 464] on link "Recipient paid" at bounding box center [661, 460] width 115 height 35
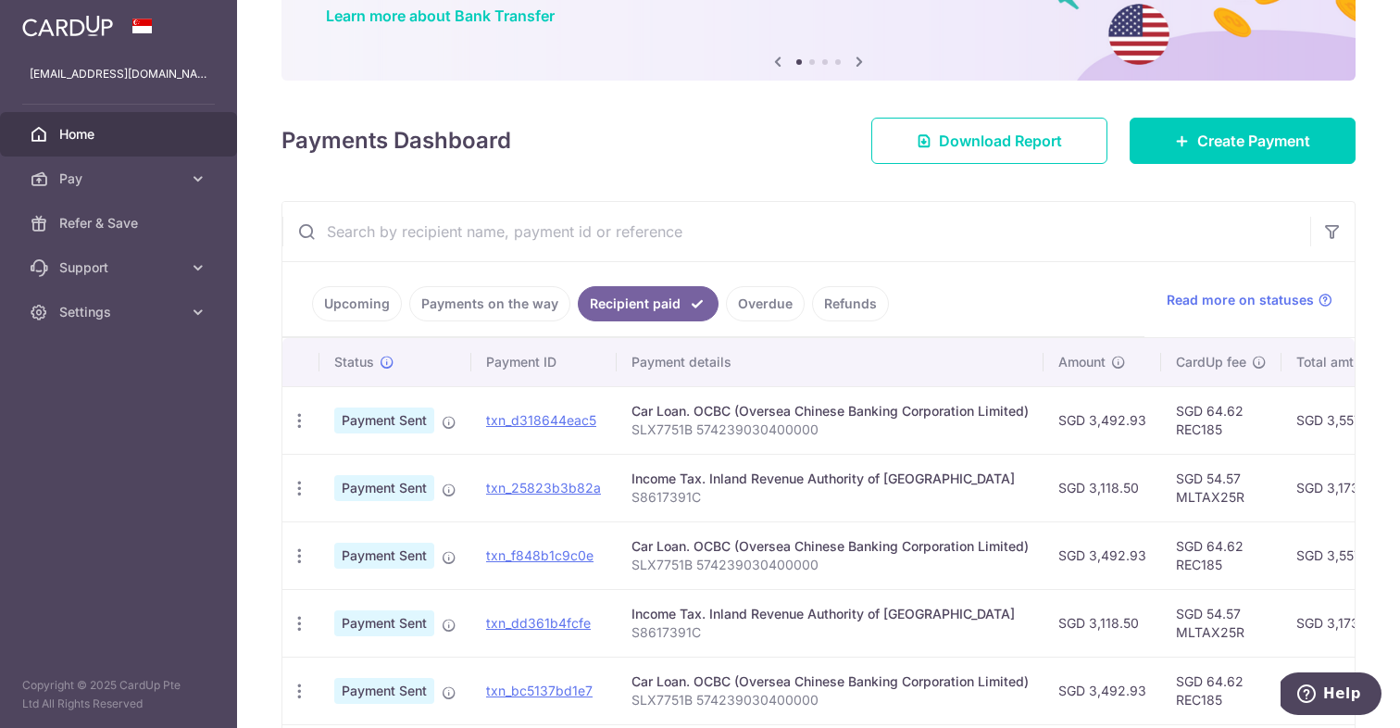
scroll to position [120, 0]
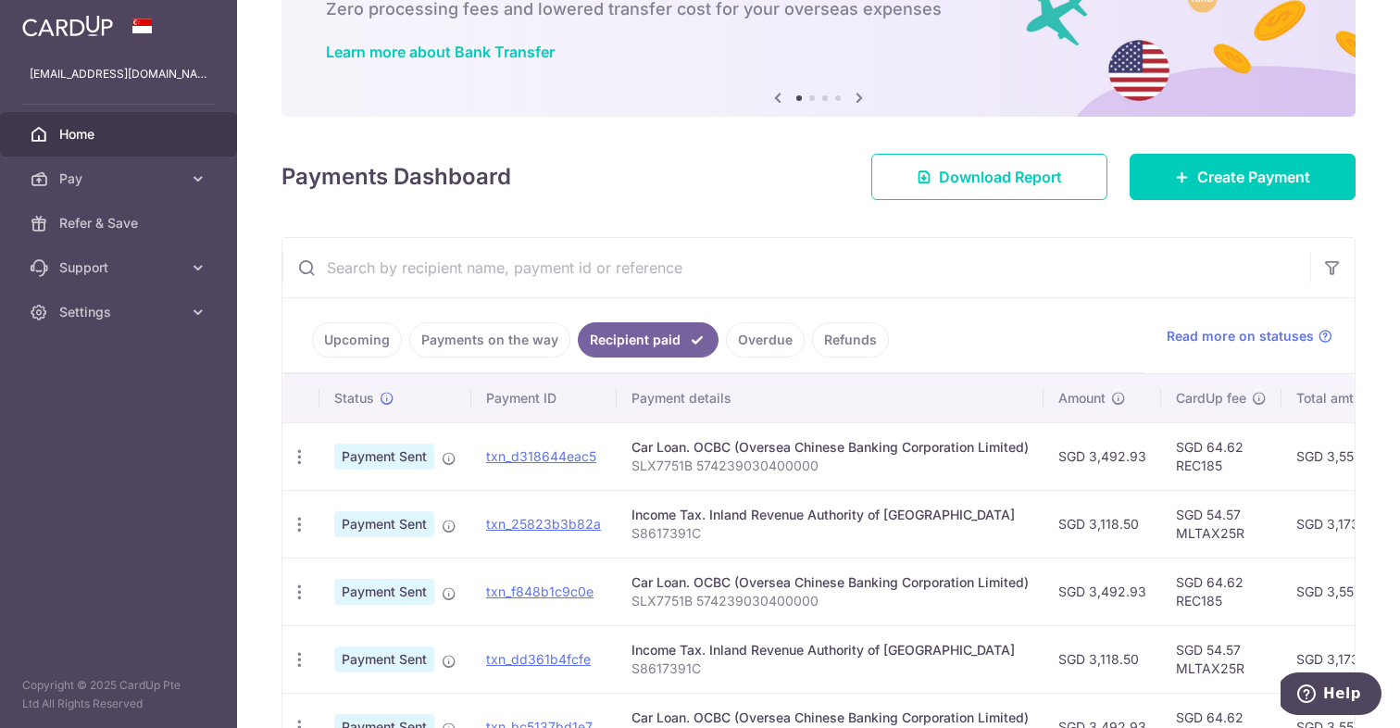
click at [370, 337] on link "Upcoming" at bounding box center [357, 339] width 90 height 35
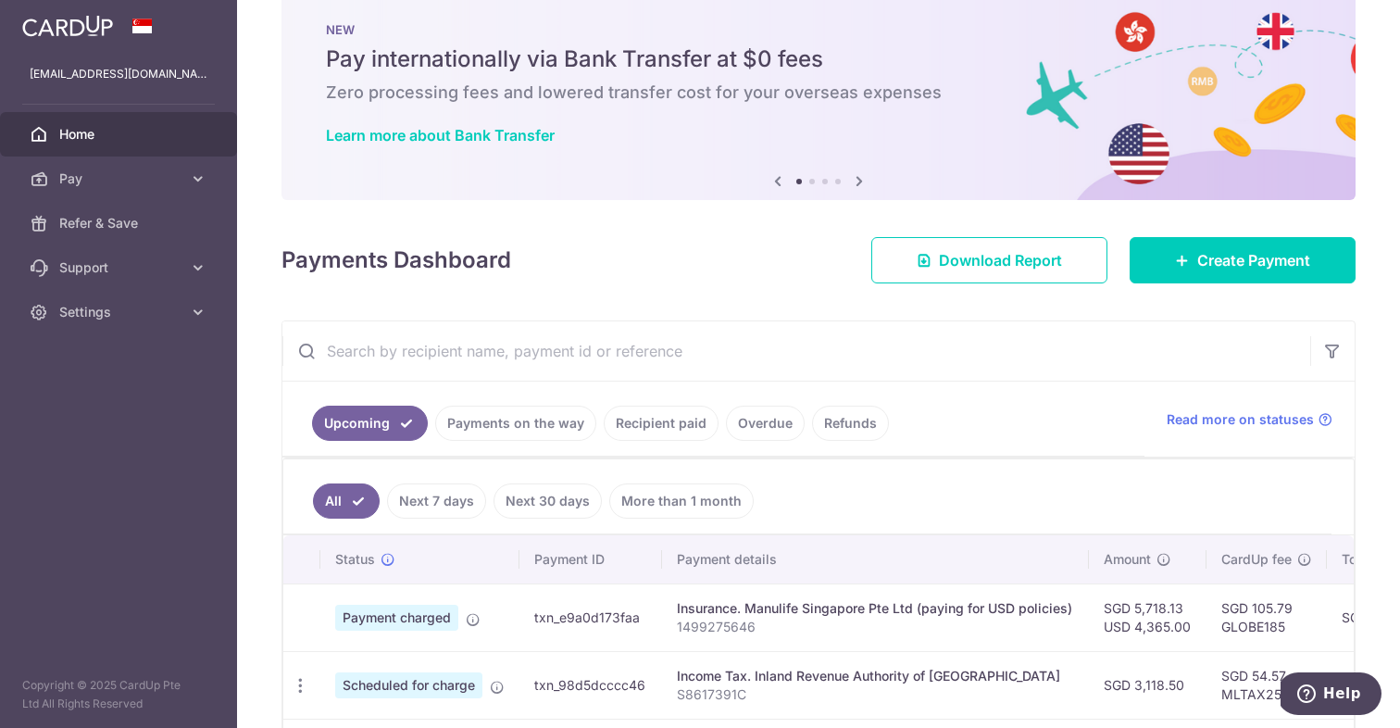
click at [498, 424] on link "Payments on the way" at bounding box center [515, 423] width 161 height 35
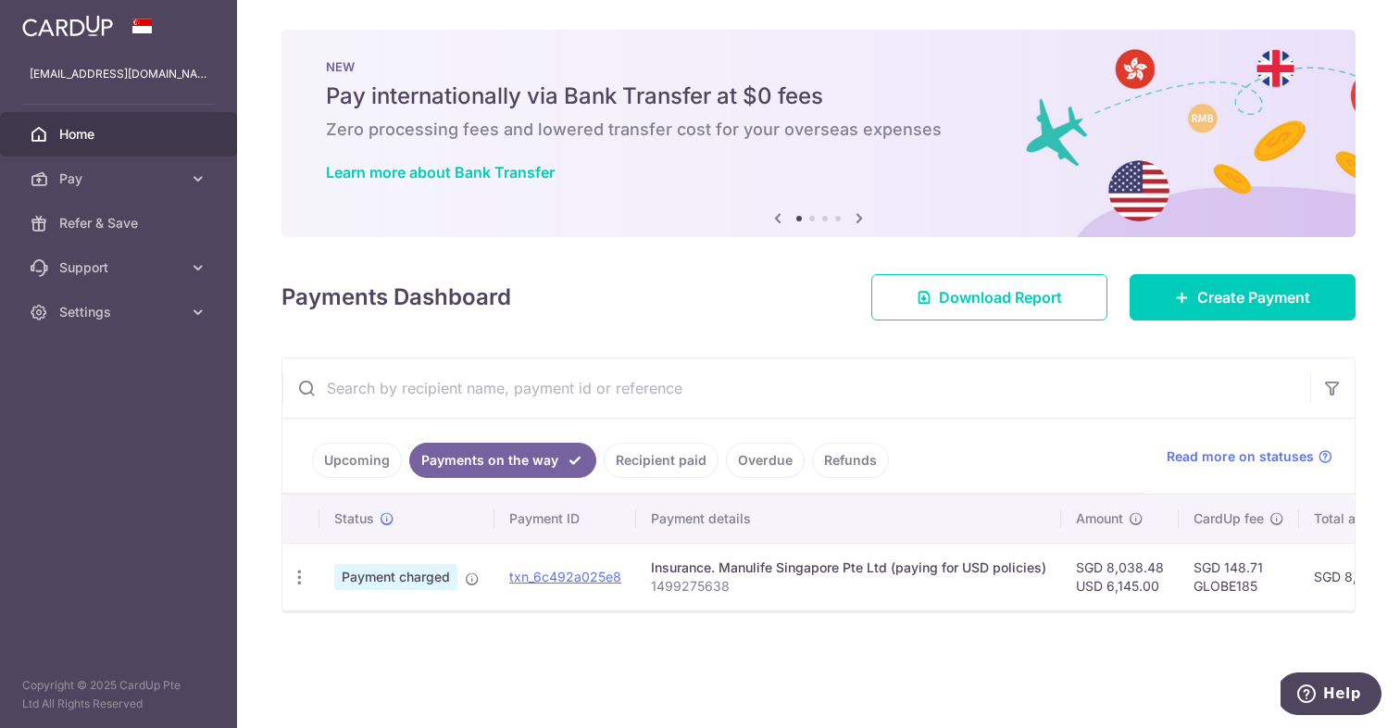
scroll to position [0, 0]
click at [362, 456] on link "Upcoming" at bounding box center [357, 460] width 90 height 35
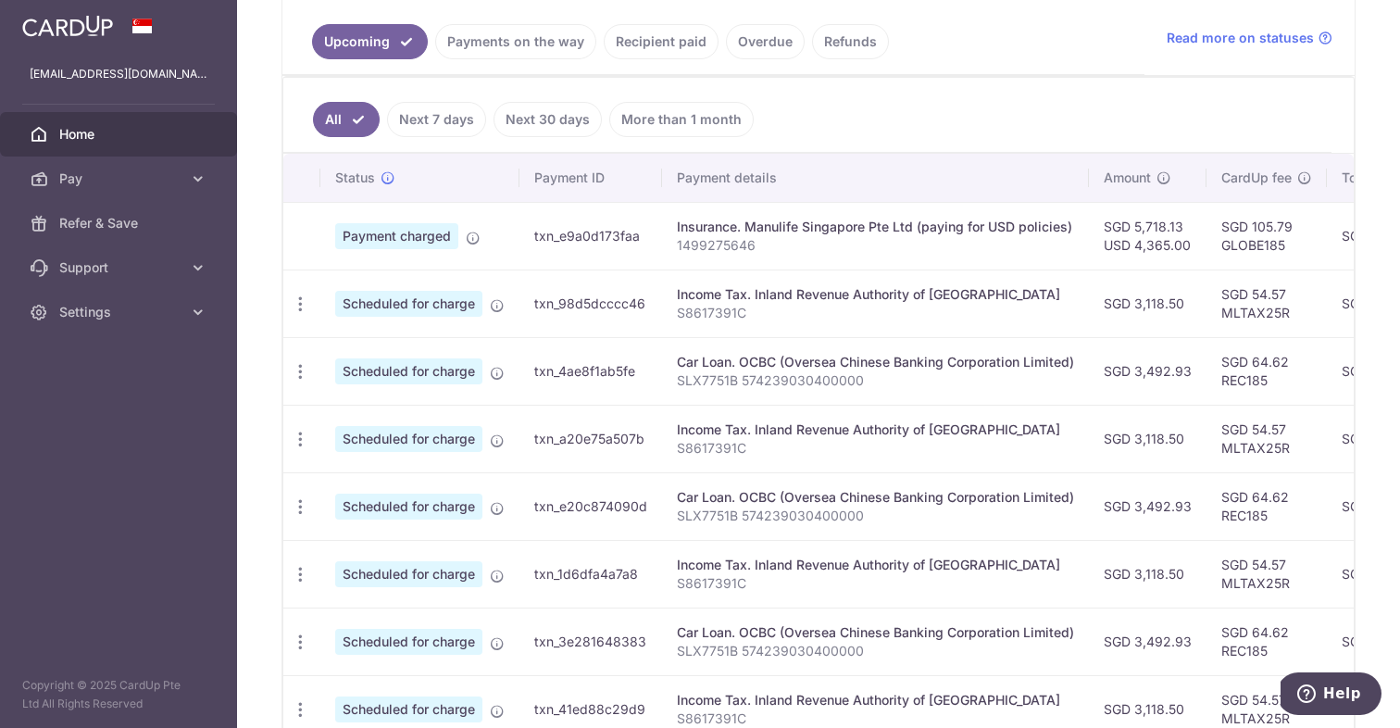
scroll to position [412, 0]
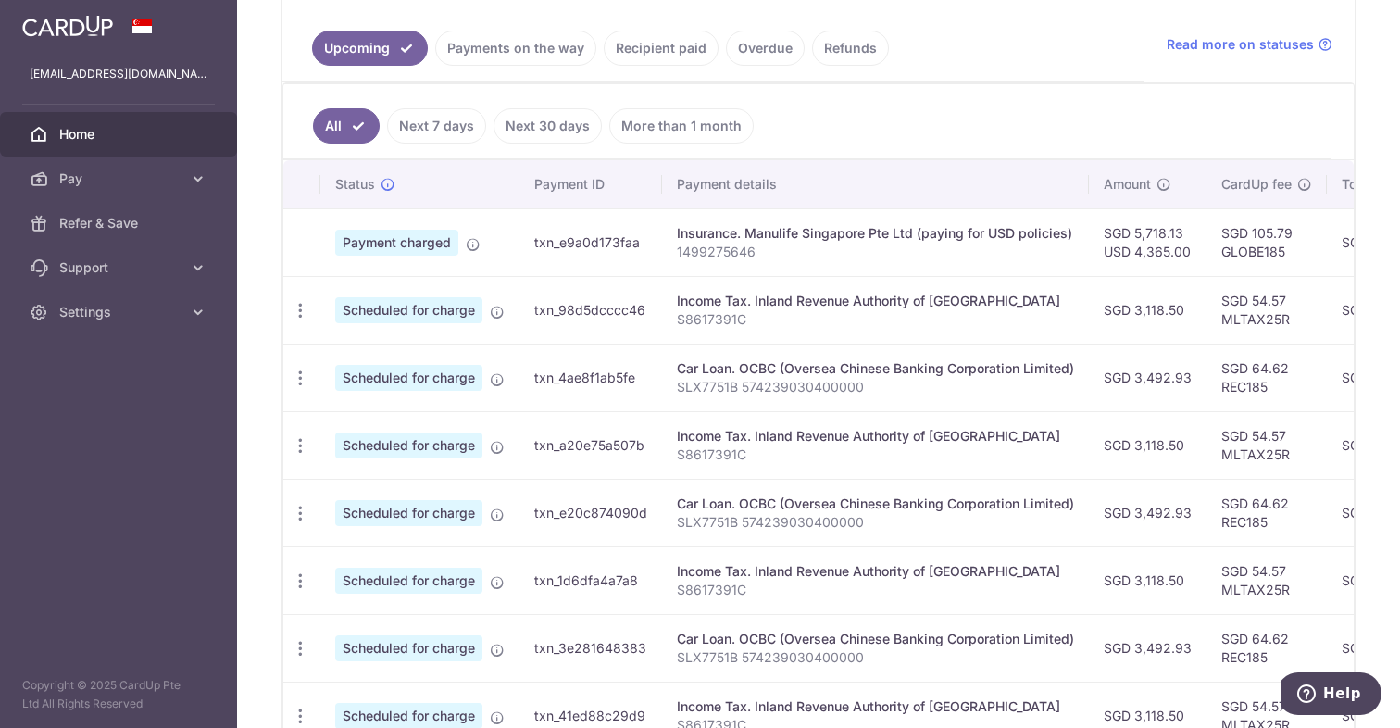
click at [535, 58] on link "Payments on the way" at bounding box center [515, 48] width 161 height 35
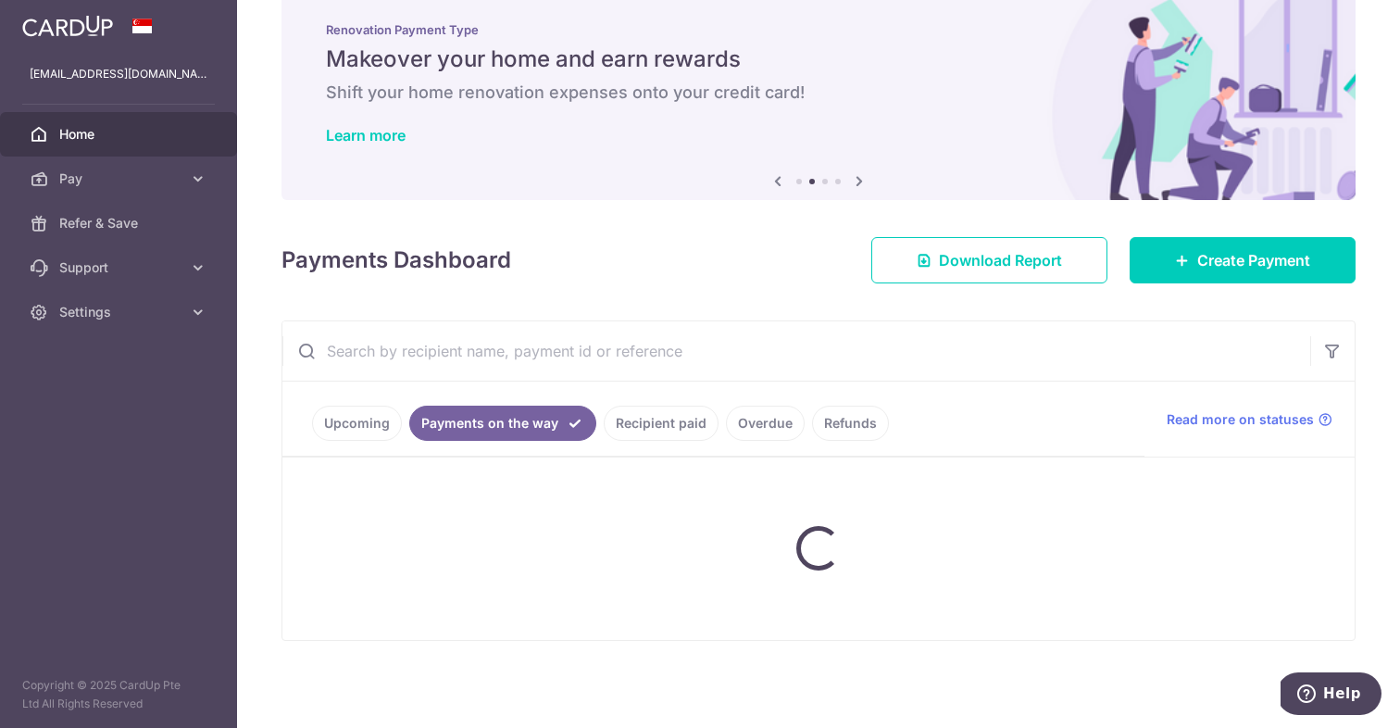
scroll to position [0, 0]
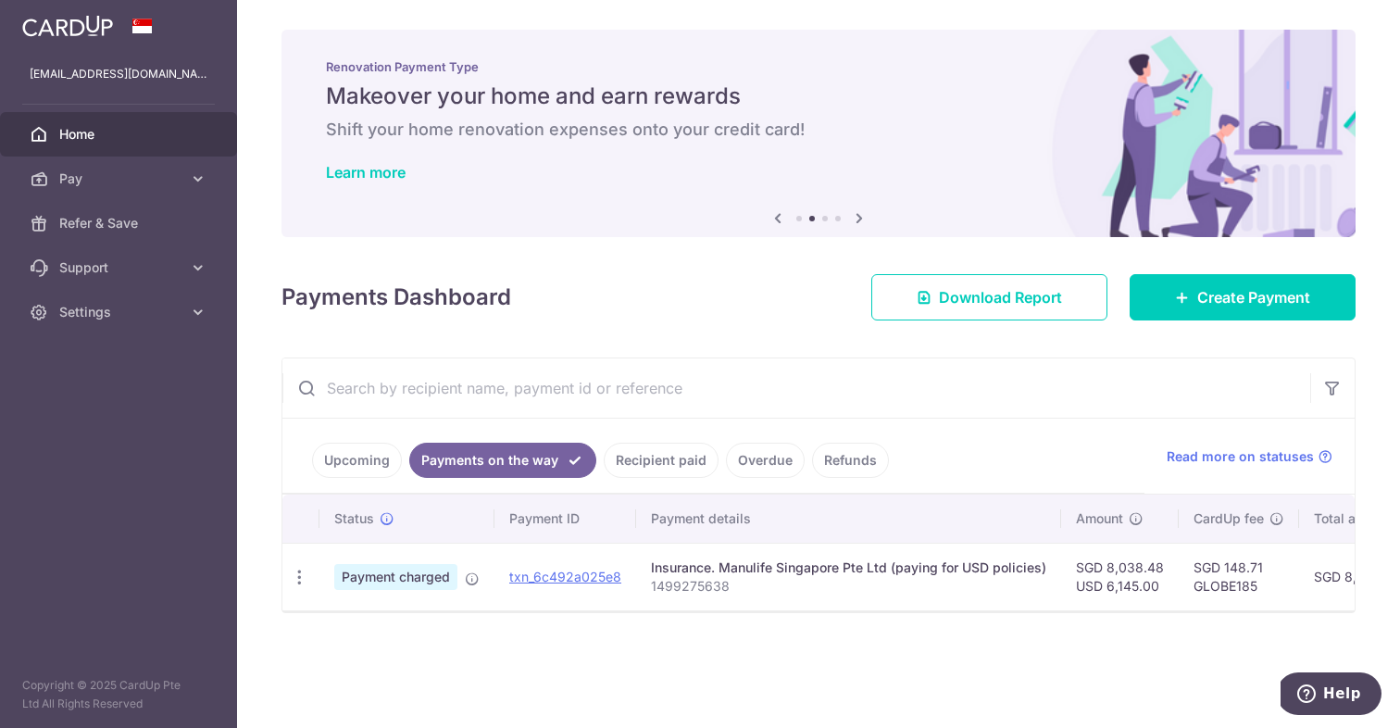
click at [374, 463] on link "Upcoming" at bounding box center [357, 460] width 90 height 35
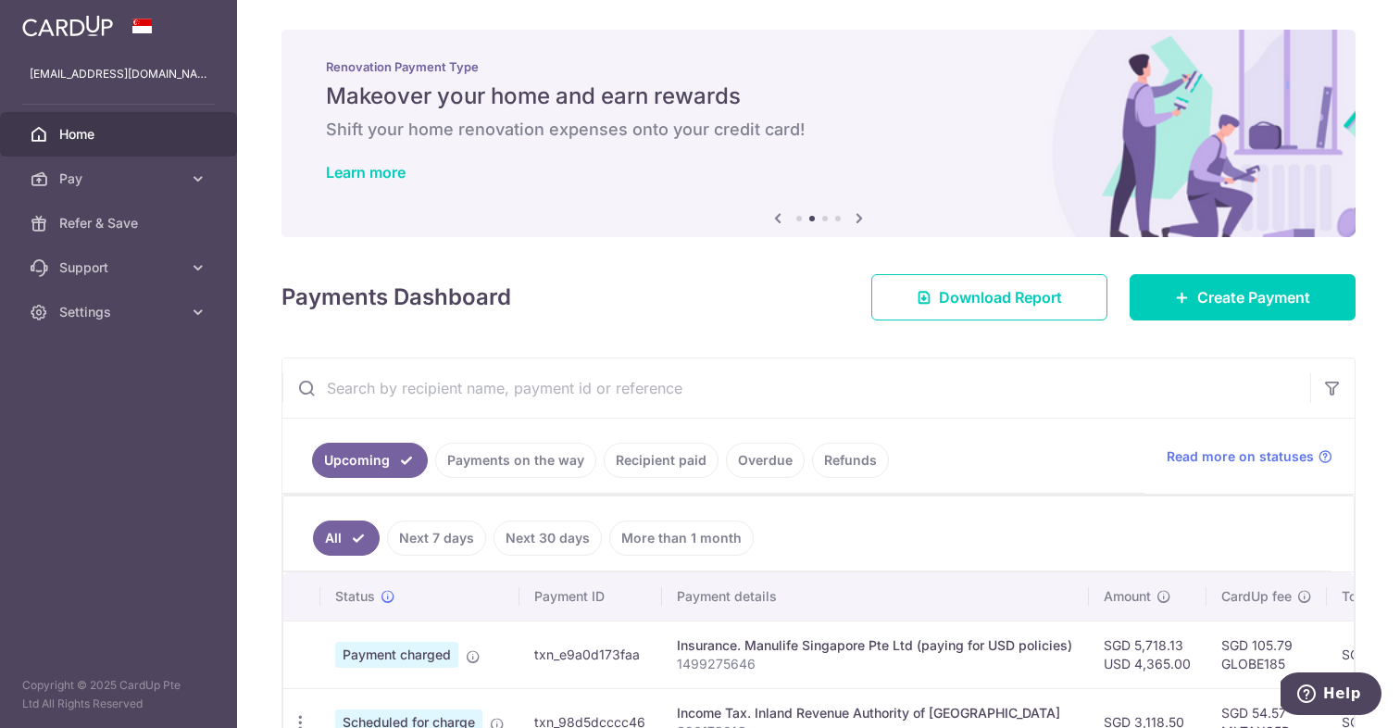
click at [560, 463] on link "Payments on the way" at bounding box center [515, 460] width 161 height 35
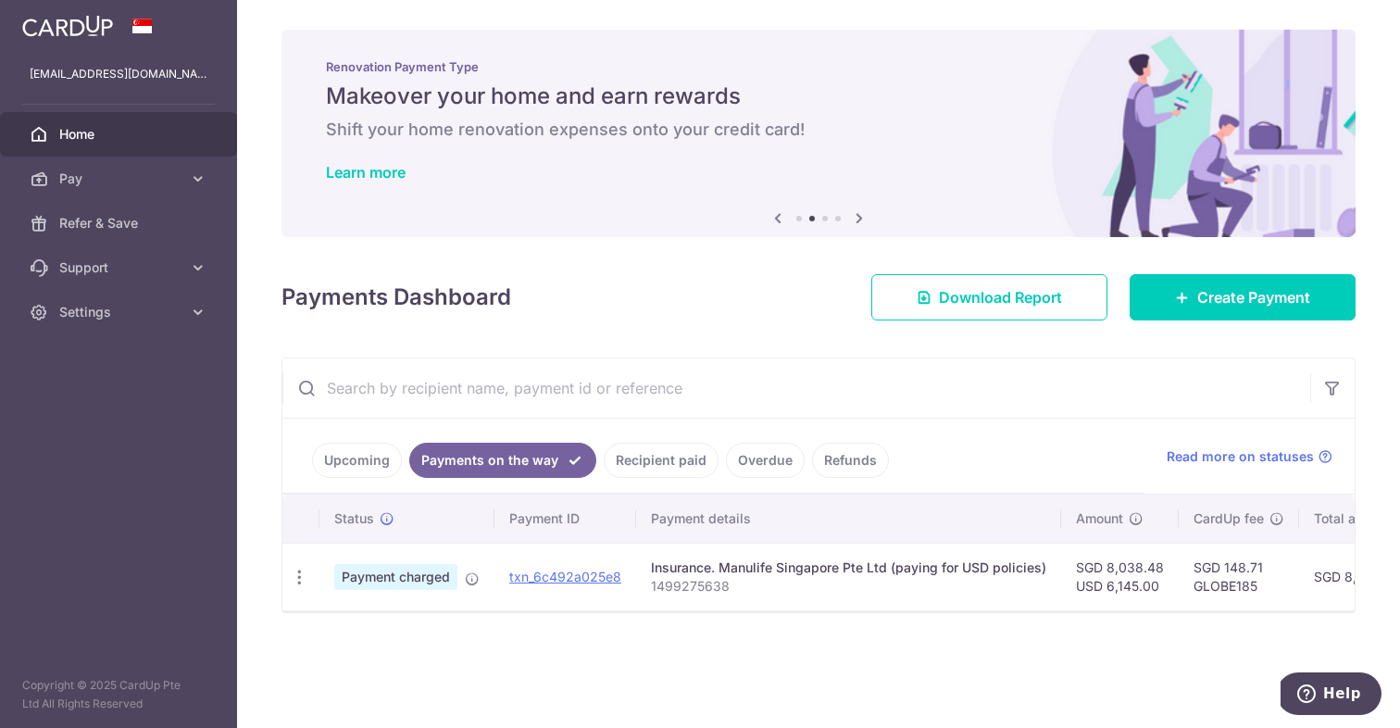
click at [362, 458] on link "Upcoming" at bounding box center [357, 460] width 90 height 35
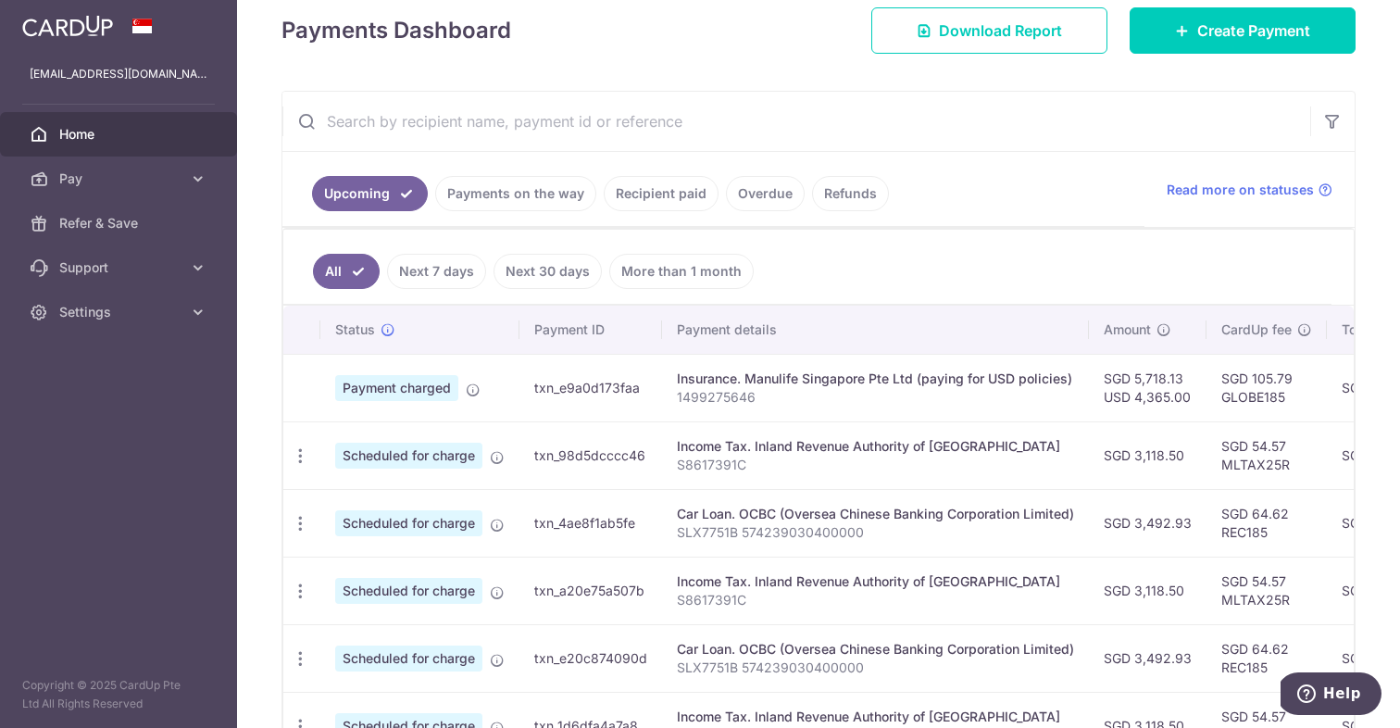
scroll to position [332, 0]
